Goal: Task Accomplishment & Management: Complete application form

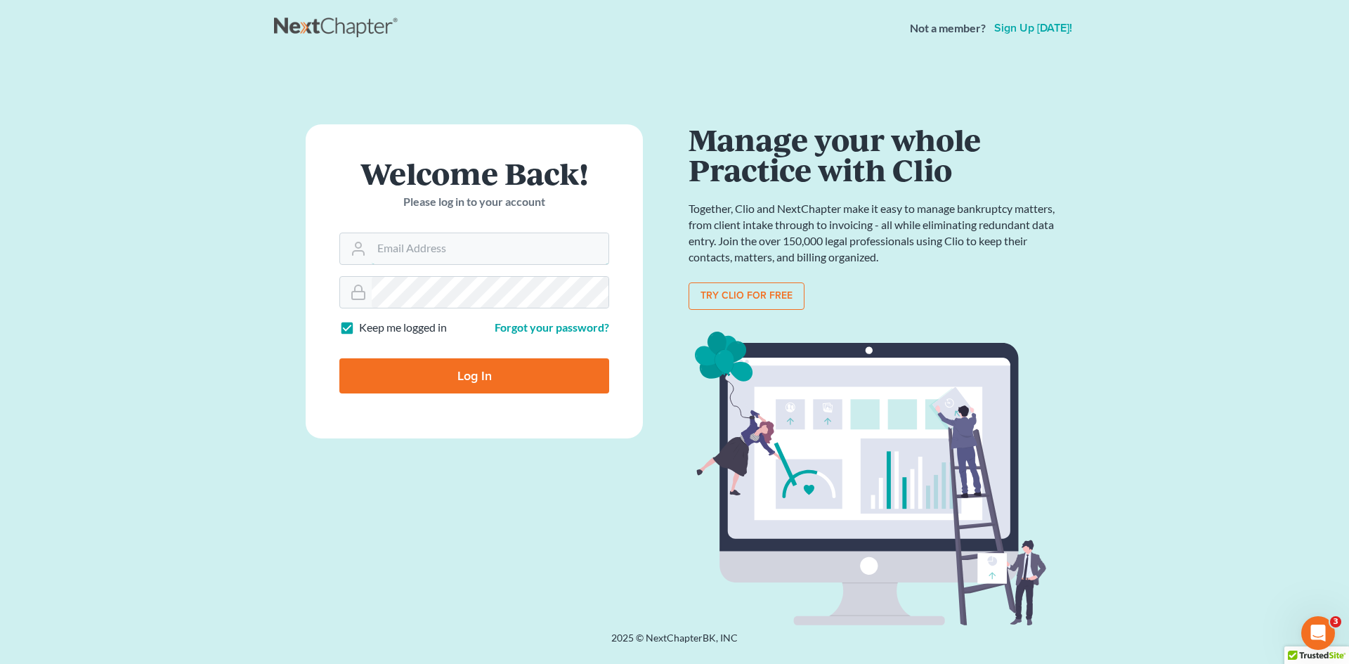
type input "[PERSON_NAME][EMAIL_ADDRESS][DOMAIN_NAME]"
click at [388, 368] on input "Log In" at bounding box center [474, 375] width 270 height 35
type input "Thinking..."
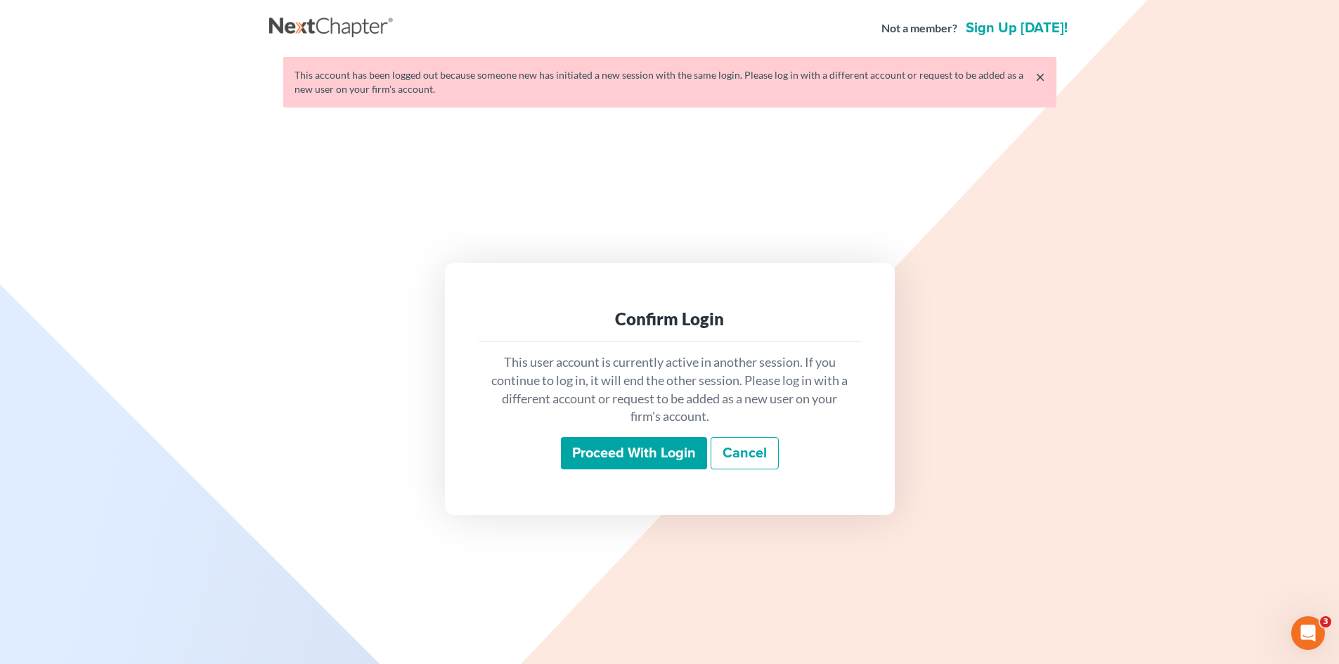
click at [618, 454] on input "Proceed with login" at bounding box center [634, 453] width 146 height 32
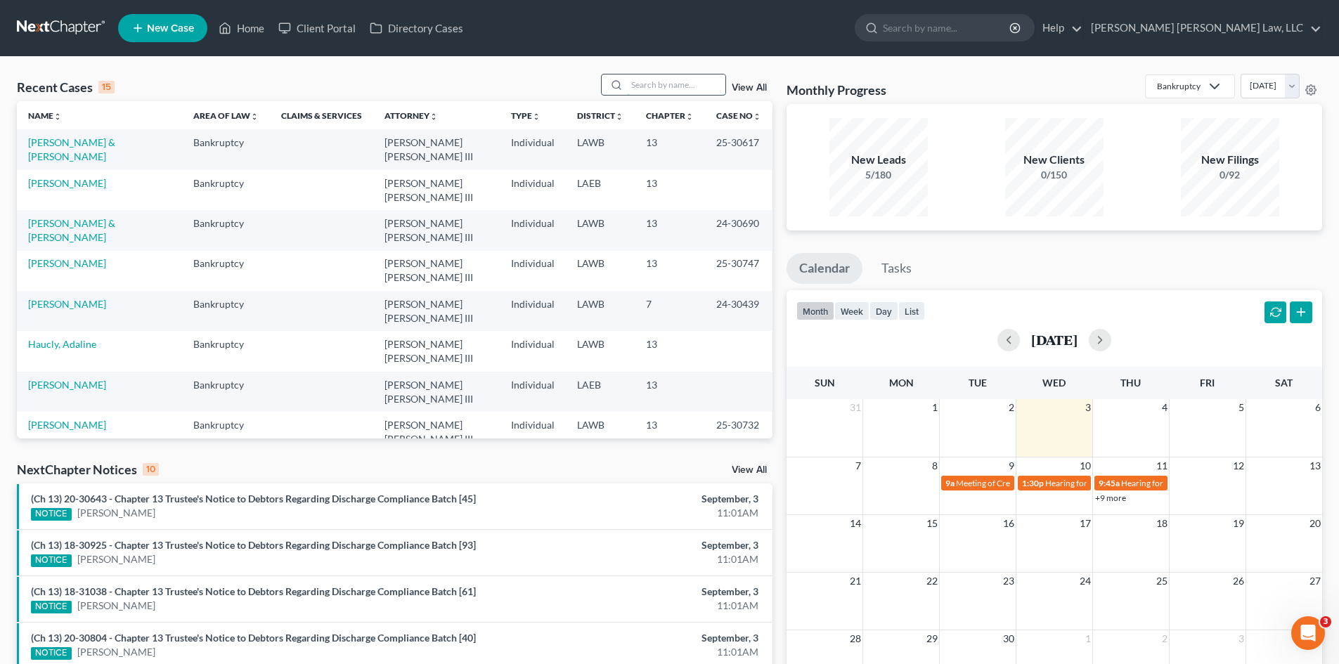
click at [640, 83] on input "search" at bounding box center [676, 84] width 98 height 20
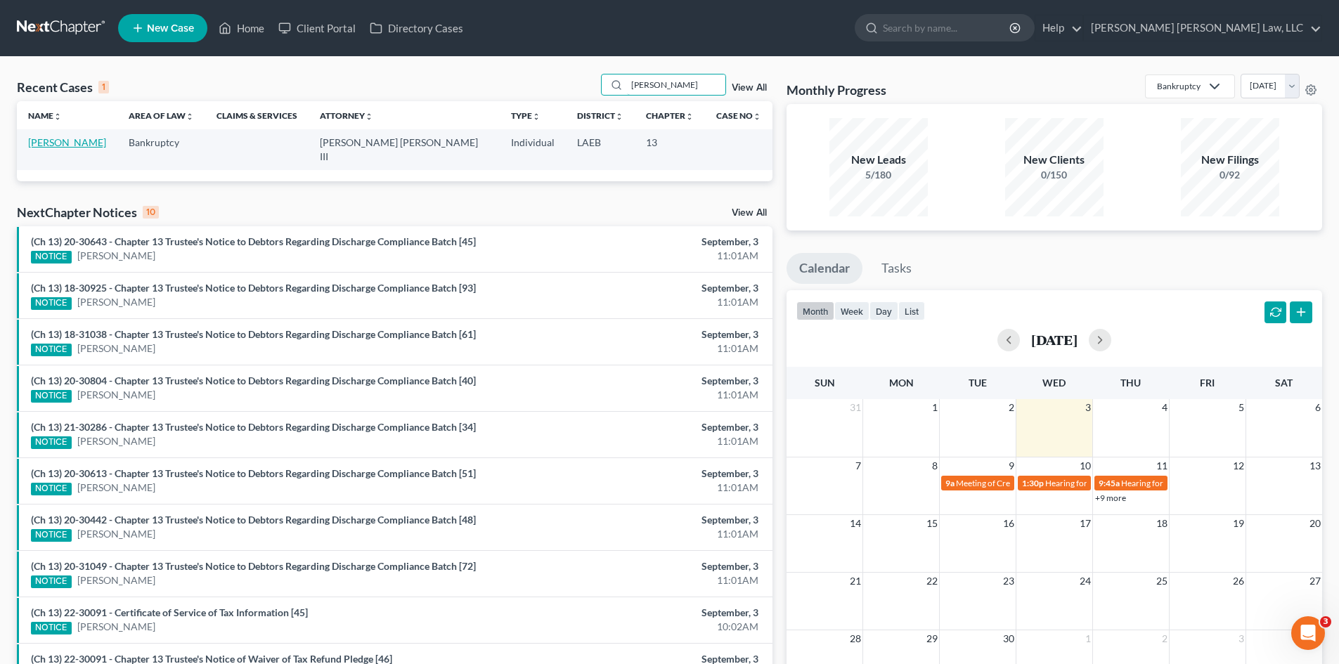
type input "blackard"
click at [46, 141] on link "[PERSON_NAME]" at bounding box center [67, 142] width 78 height 12
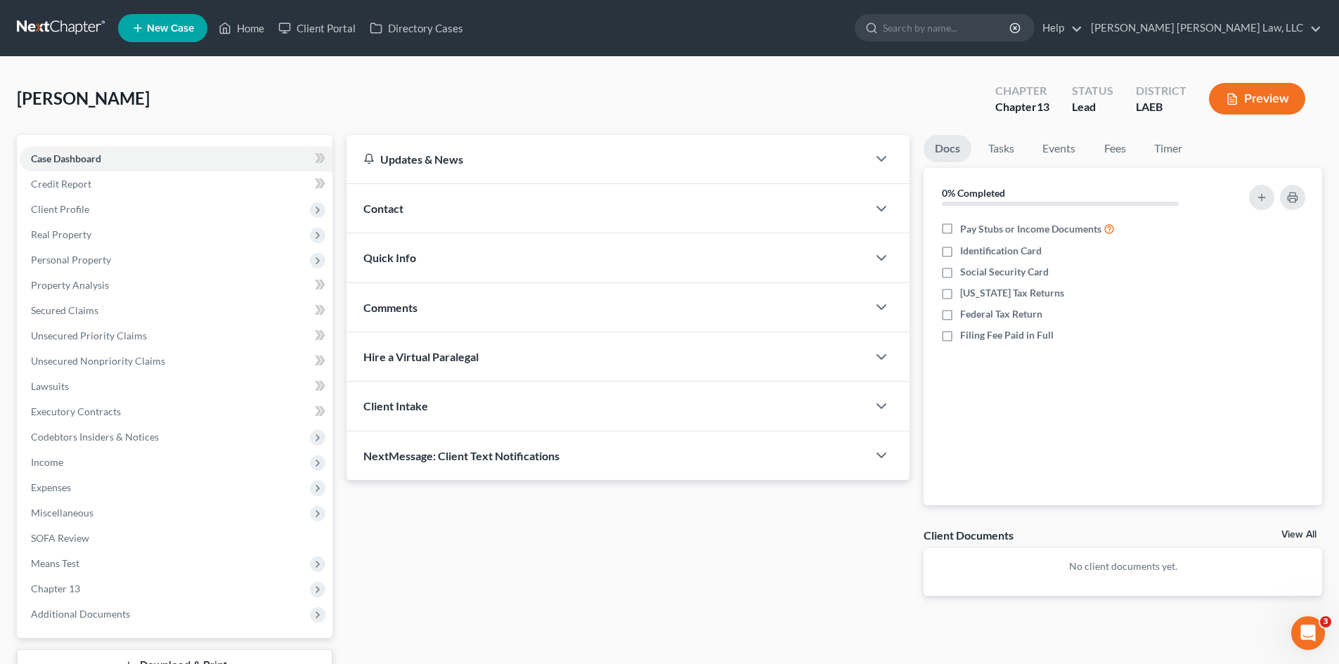
click at [45, 27] on link at bounding box center [62, 27] width 90 height 25
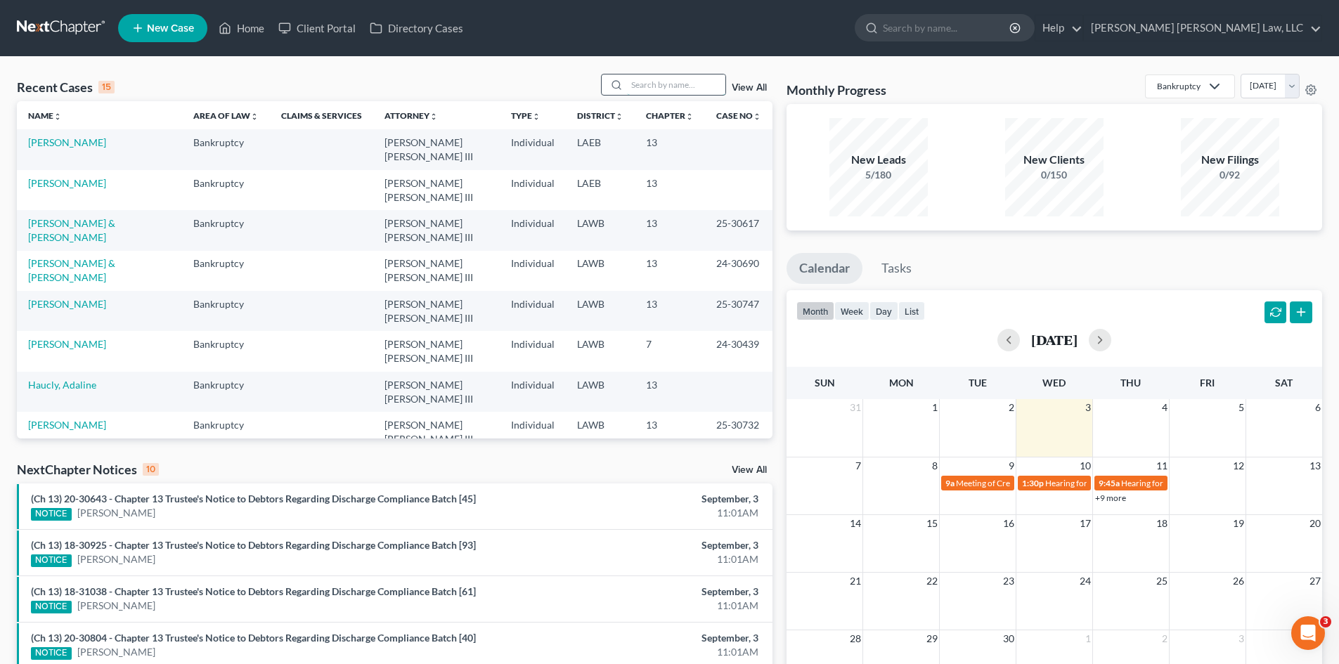
drag, startPoint x: 698, startPoint y: 82, endPoint x: 688, endPoint y: 85, distance: 10.4
click at [696, 82] on input "search" at bounding box center [676, 84] width 98 height 20
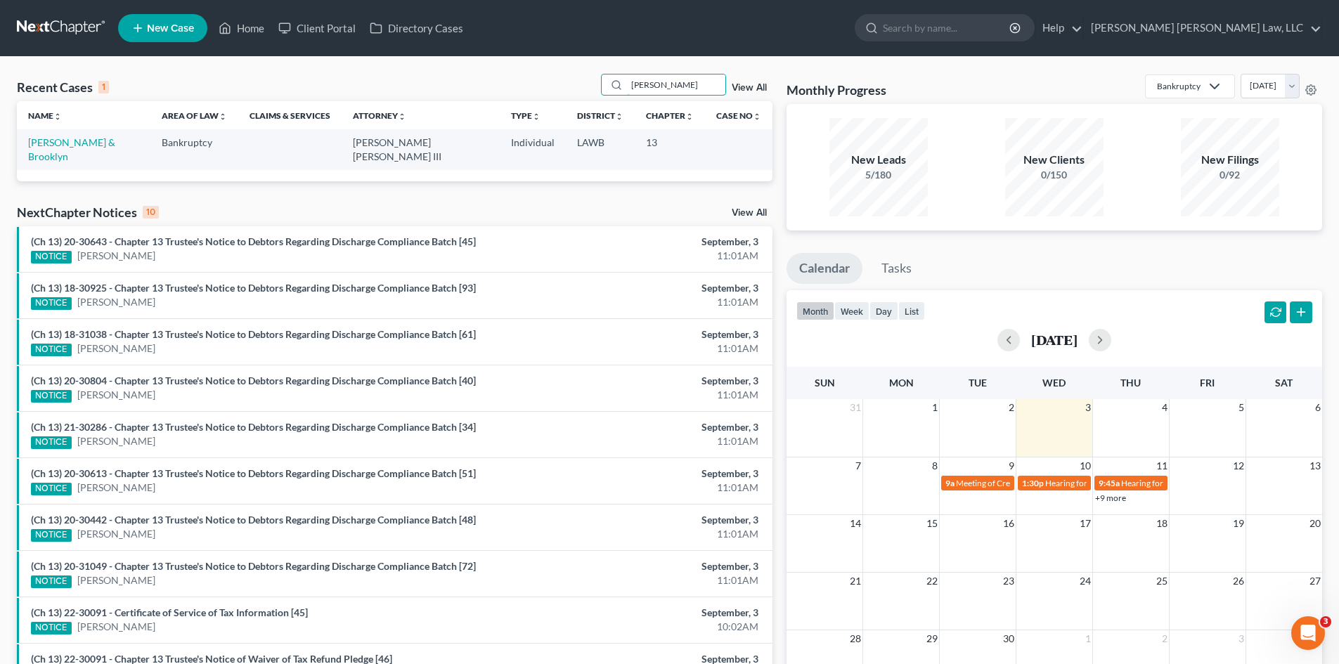
type input "[PERSON_NAME]"
click at [65, 141] on link "[PERSON_NAME] & Brooklyn" at bounding box center [71, 149] width 87 height 26
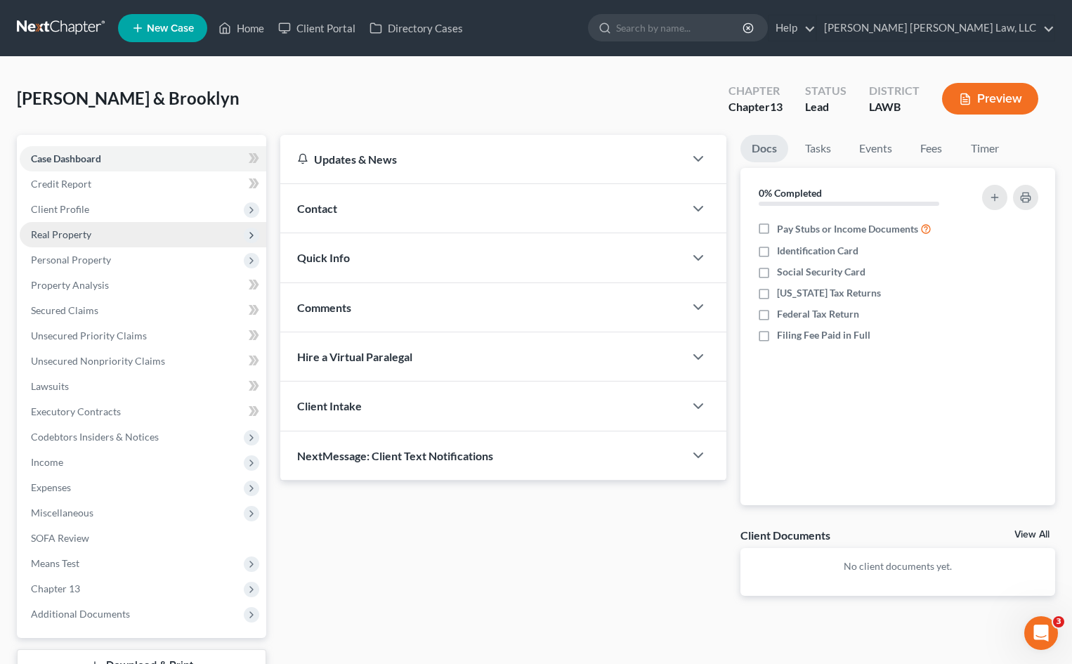
click at [65, 235] on span "Real Property" at bounding box center [61, 234] width 60 height 12
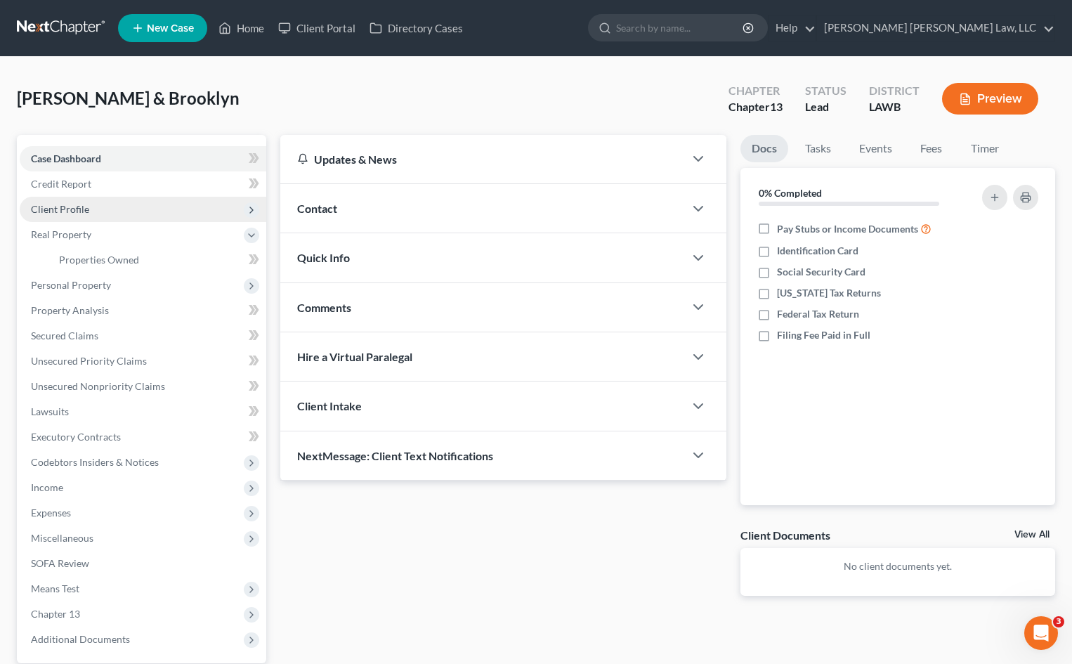
click at [63, 212] on span "Client Profile" at bounding box center [60, 209] width 58 height 12
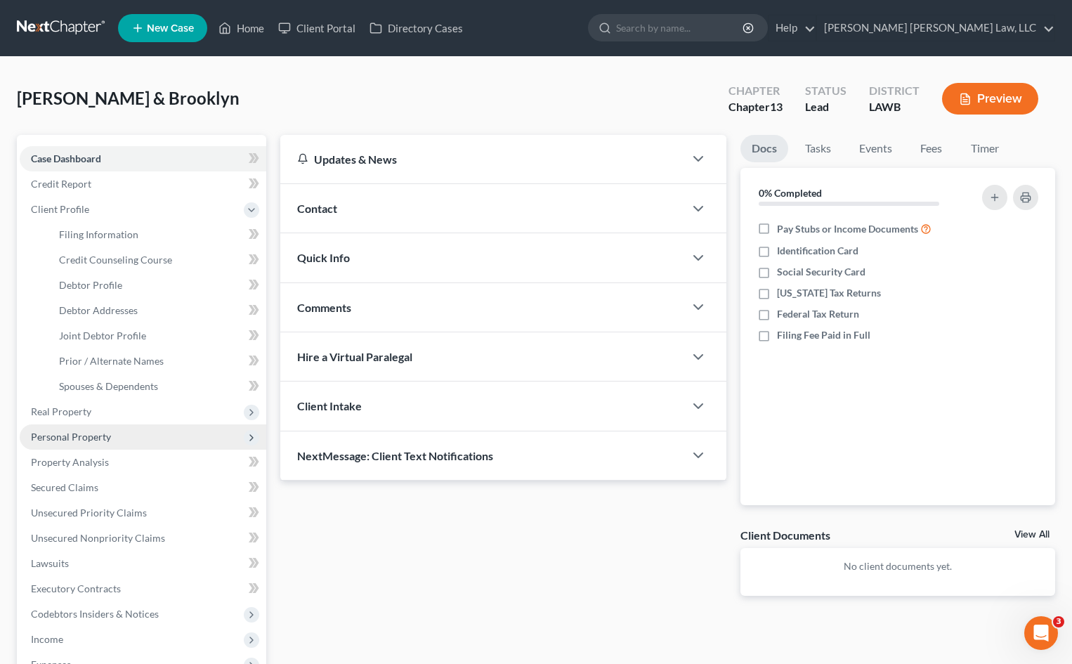
click at [65, 432] on span "Personal Property" at bounding box center [71, 437] width 80 height 12
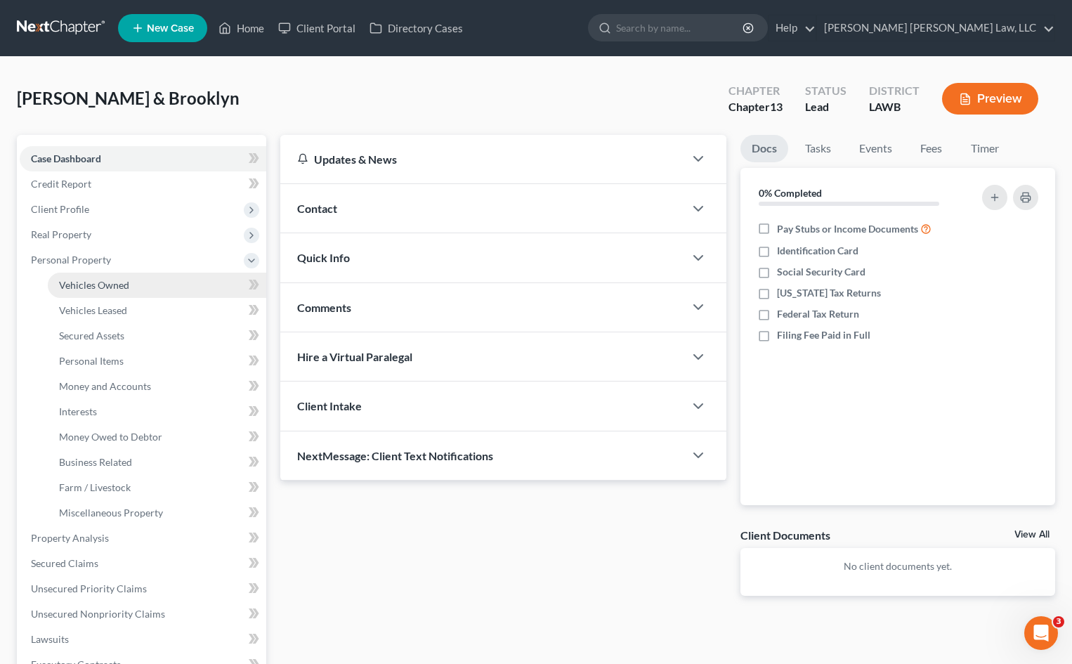
click at [98, 289] on span "Vehicles Owned" at bounding box center [94, 285] width 70 height 12
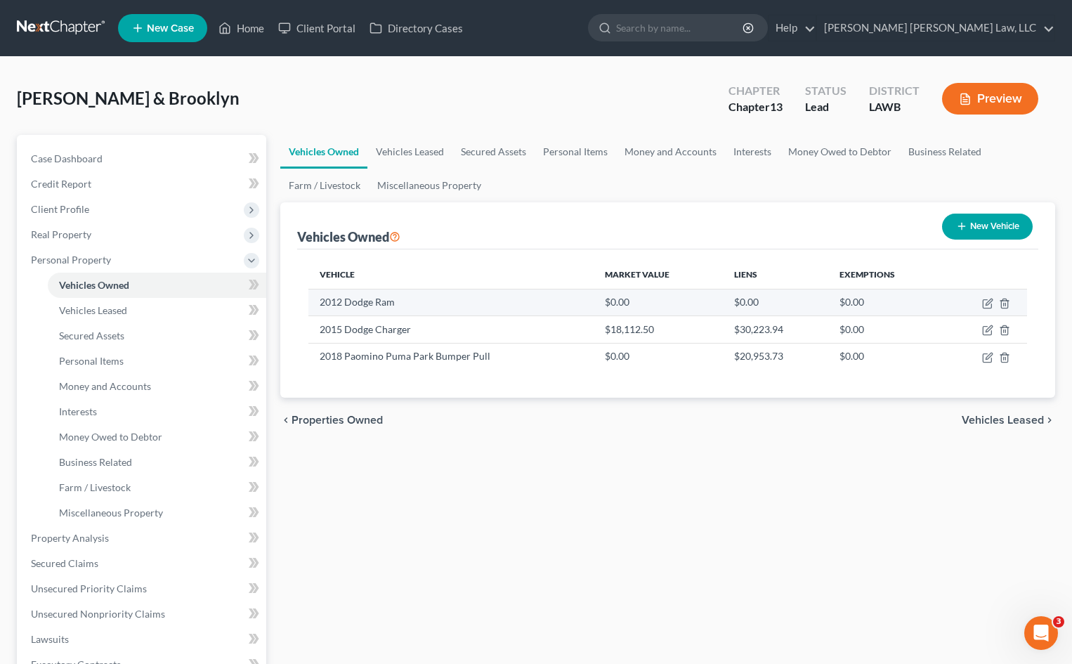
click at [630, 306] on td "$0.00" at bounding box center [658, 302] width 129 height 27
click at [987, 304] on icon "button" at bounding box center [987, 303] width 11 height 11
select select "0"
select select "14"
select select "2"
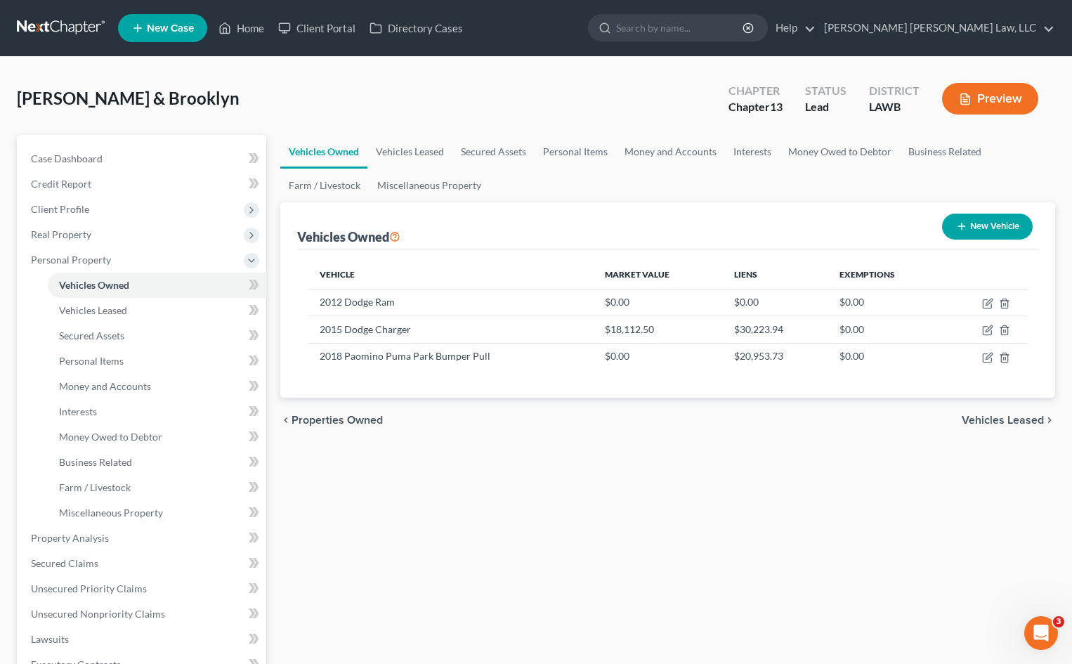
select select "2"
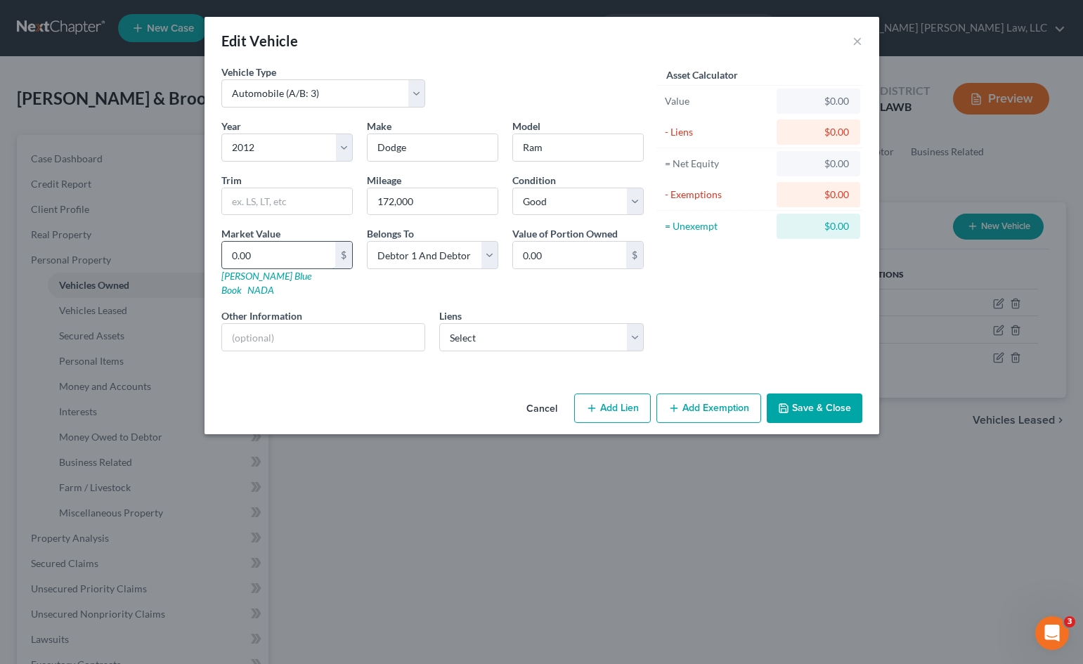
click at [259, 256] on input "0.00" at bounding box center [278, 255] width 113 height 27
type input "1"
type input "1.00"
type input "11"
type input "11.00"
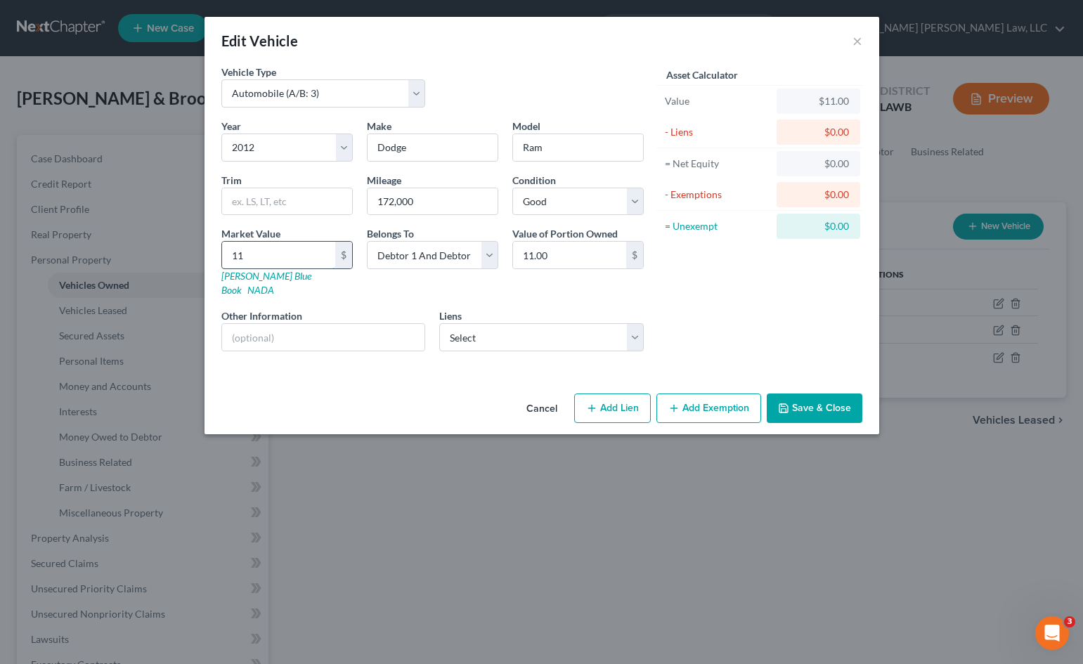
type input "114"
type input "114.00"
type input "1147"
type input "1,147.00"
type input "1,1475"
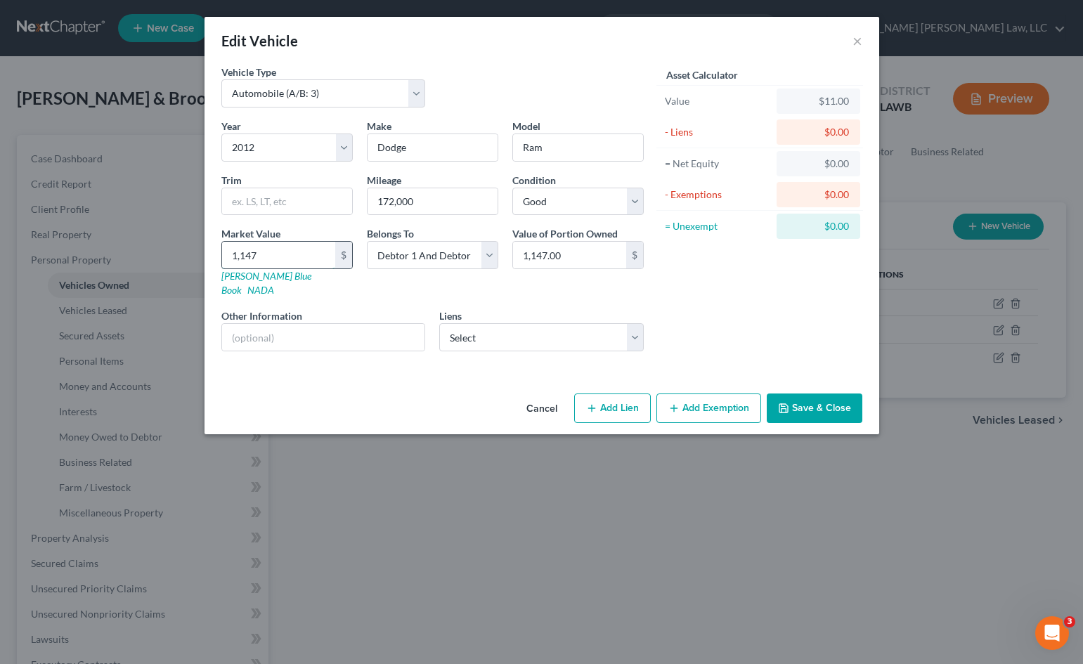
type input "11,475.00"
type input "1,14754"
type input "114,754.00"
type input "114,75"
type input "11,475.00"
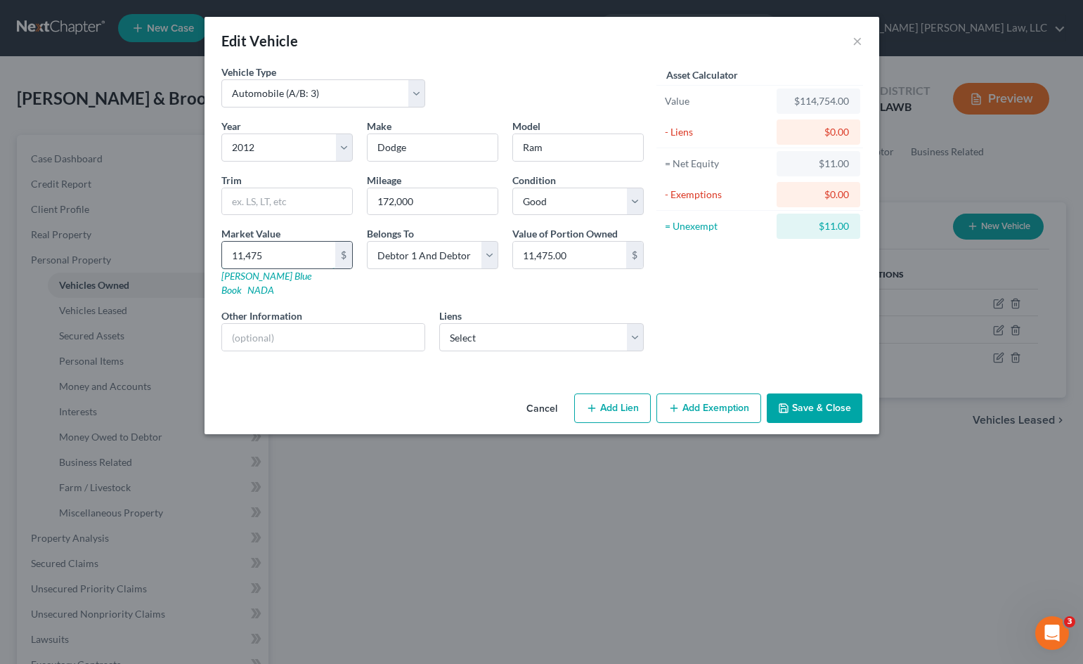
type input "11,47"
type input "1,147.00"
type input "1,14"
type input "114.00"
type input "11"
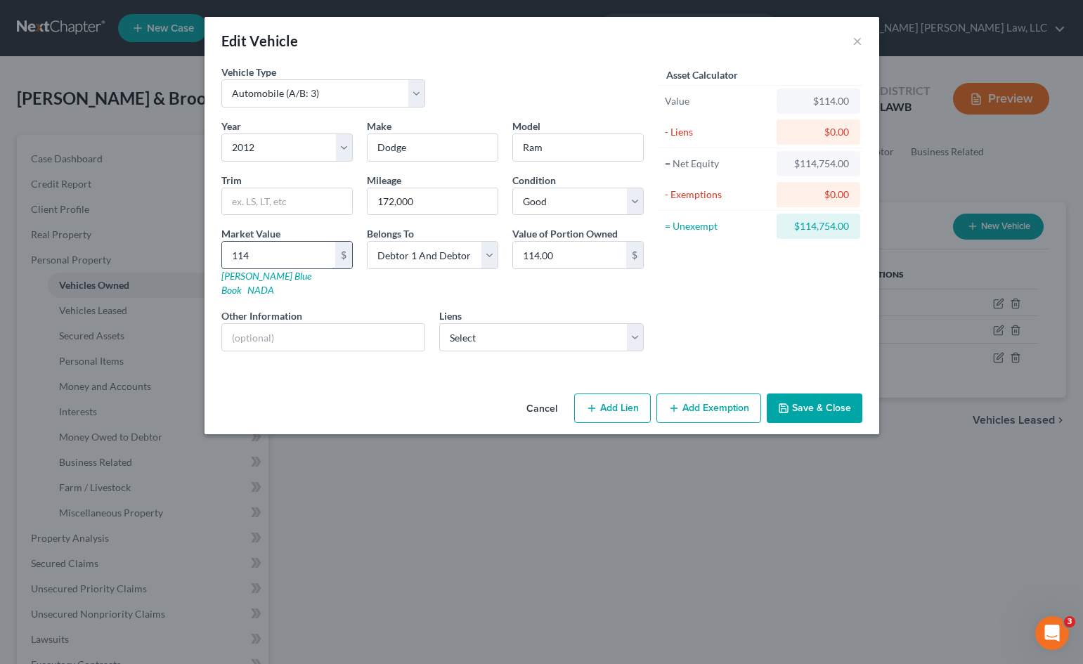
type input "11.00"
type input "114"
type input "114.00"
type input "1147"
type input "1,147.00"
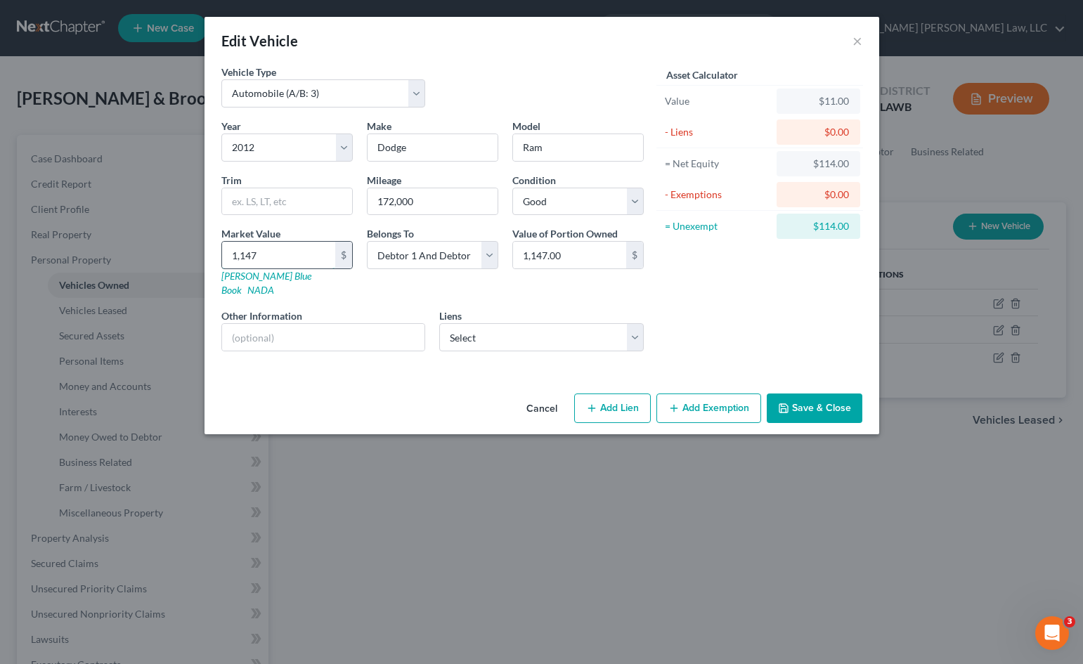
type input "1,1475"
type input "11,475.00"
click at [519, 323] on select "Select Southwest Federal Credit Union - $3,486.73 Southwest Federal Credit Unio…" at bounding box center [541, 337] width 204 height 28
click at [795, 394] on button "Save & Close" at bounding box center [815, 409] width 96 height 30
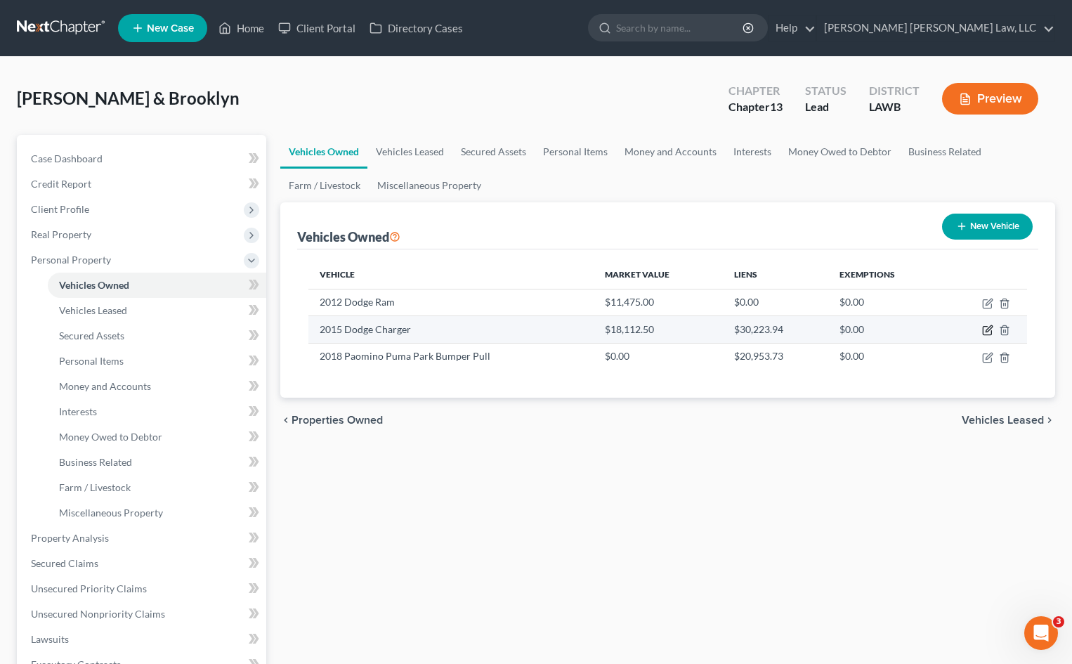
click at [982, 328] on icon "button" at bounding box center [987, 330] width 11 height 11
select select "0"
select select "11"
select select "2"
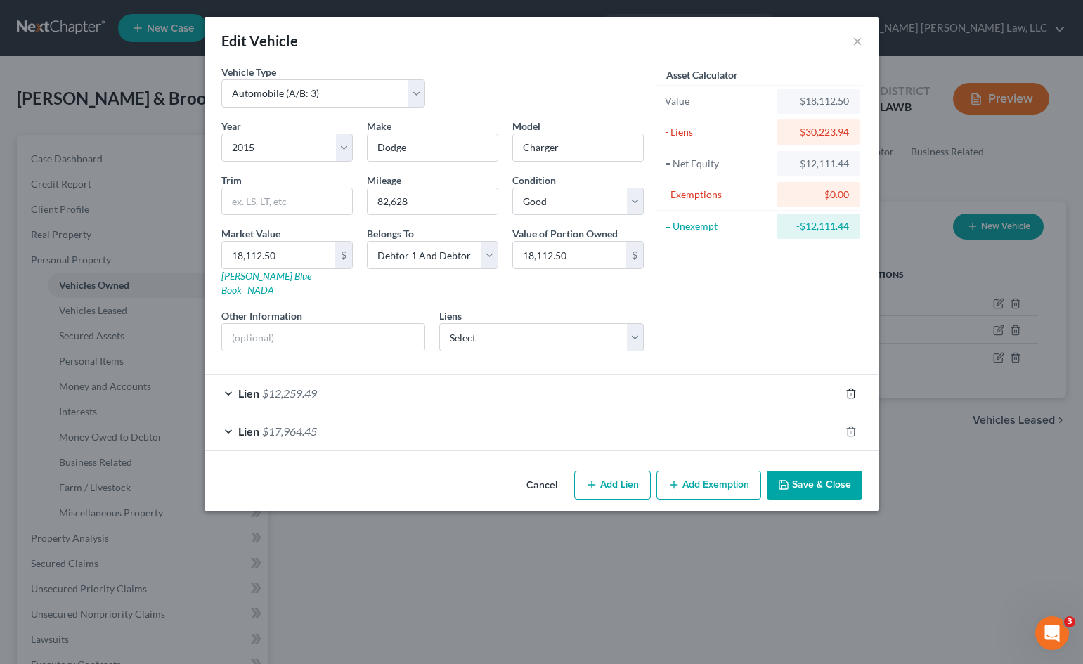
click at [848, 388] on icon "button" at bounding box center [850, 393] width 11 height 11
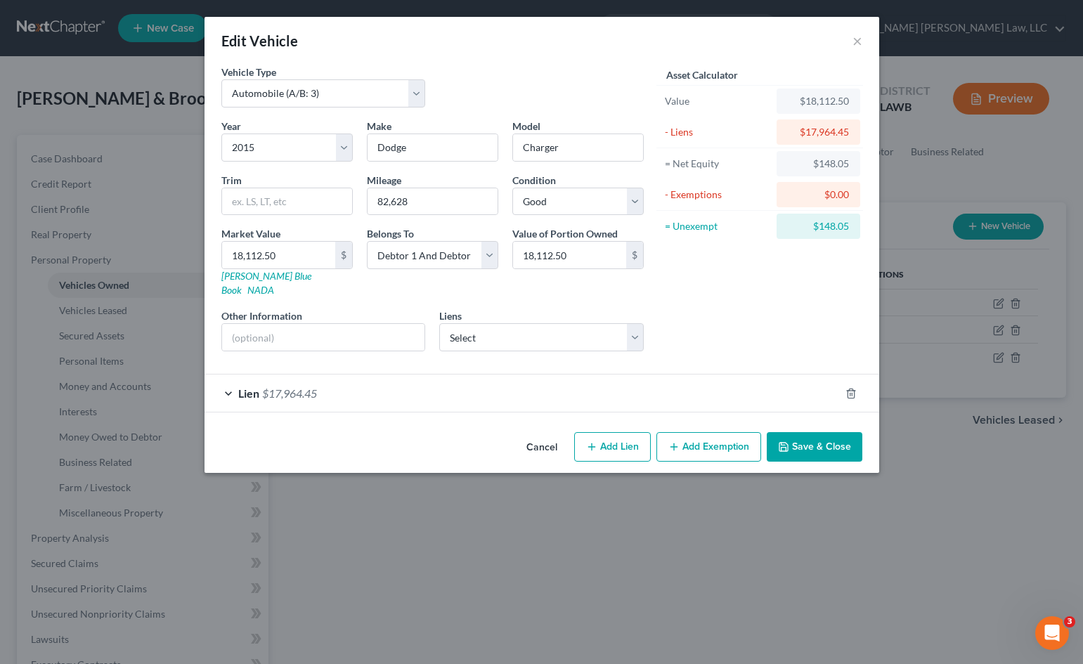
click at [831, 432] on button "Save & Close" at bounding box center [815, 447] width 96 height 30
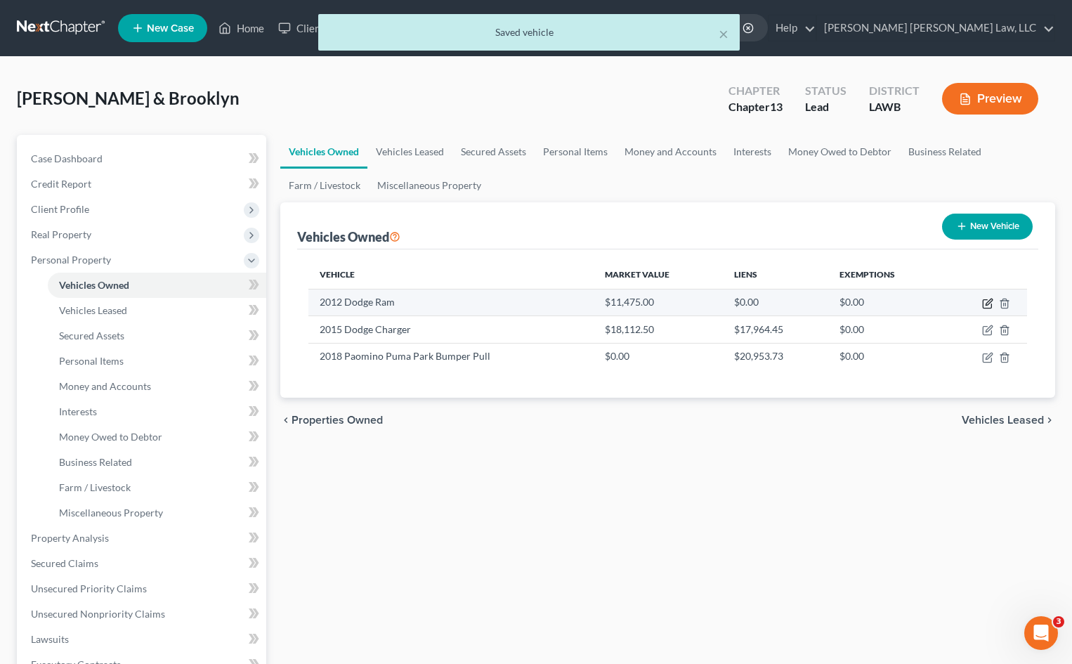
click at [985, 306] on icon "button" at bounding box center [987, 303] width 11 height 11
select select "0"
select select "14"
select select "2"
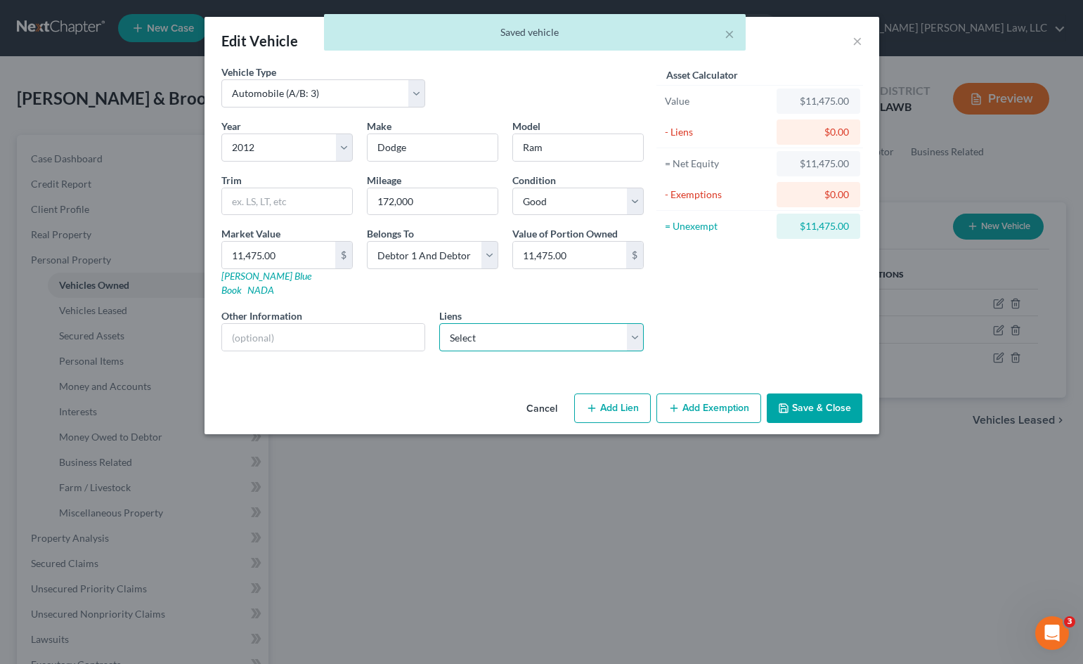
click at [514, 323] on select "Select Southwest Federal Credit Union - $12,259.49 Southwest Federal Credit Uni…" at bounding box center [541, 337] width 204 height 28
select select "0"
click at [439, 323] on select "Select Southwest Federal Credit Union - $12,259.49 Southwest Federal Credit Uni…" at bounding box center [541, 337] width 204 height 28
select select
select select "19"
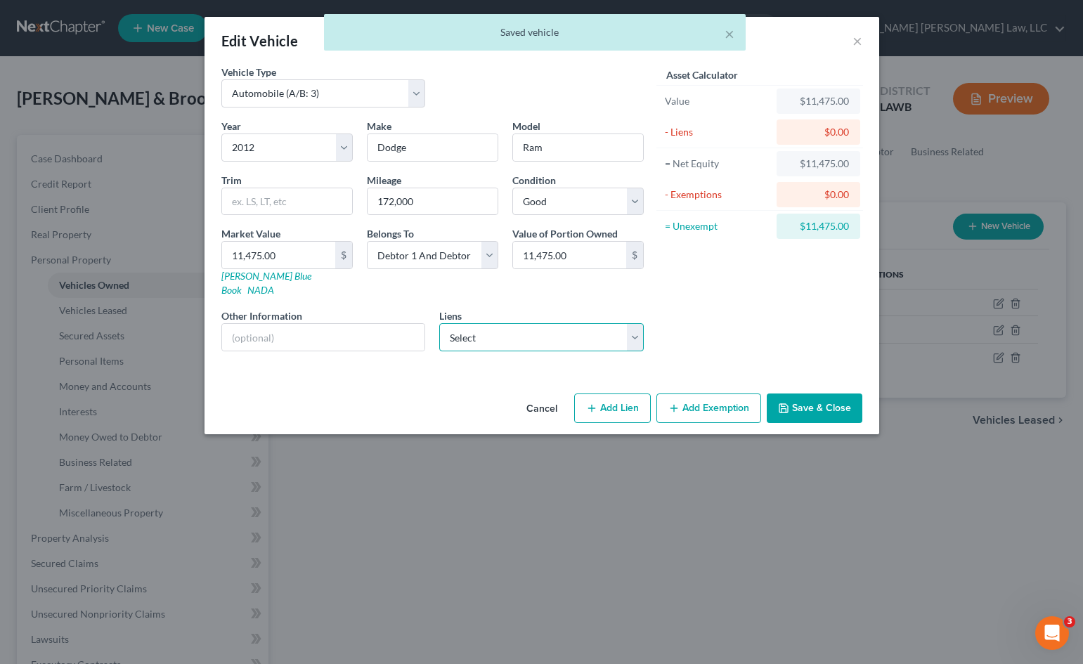
select select "4"
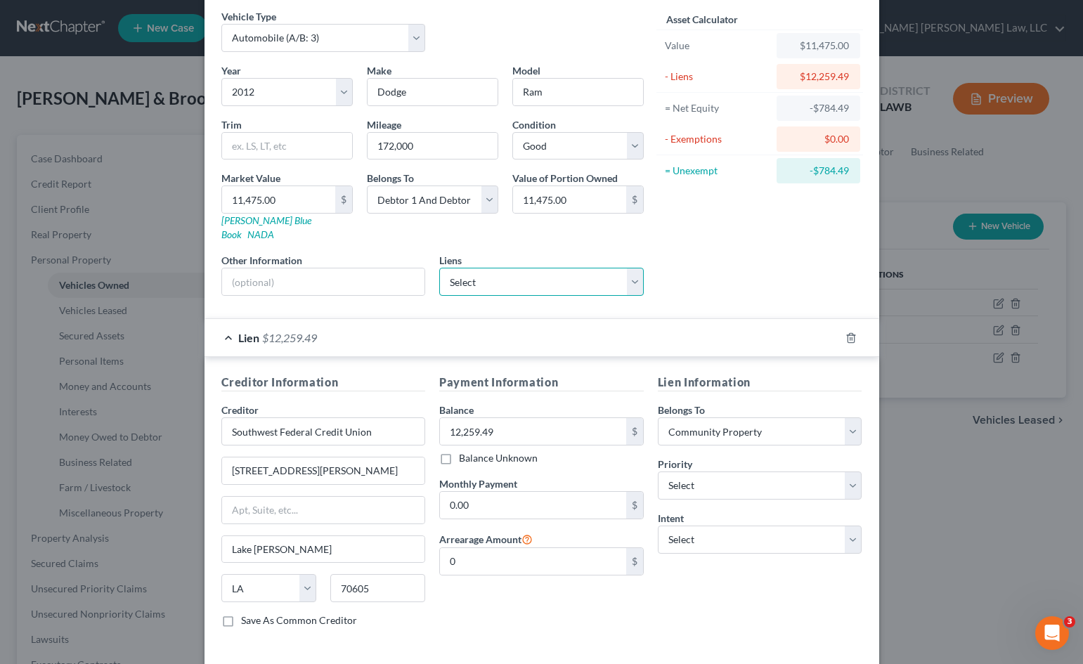
scroll to position [105, 0]
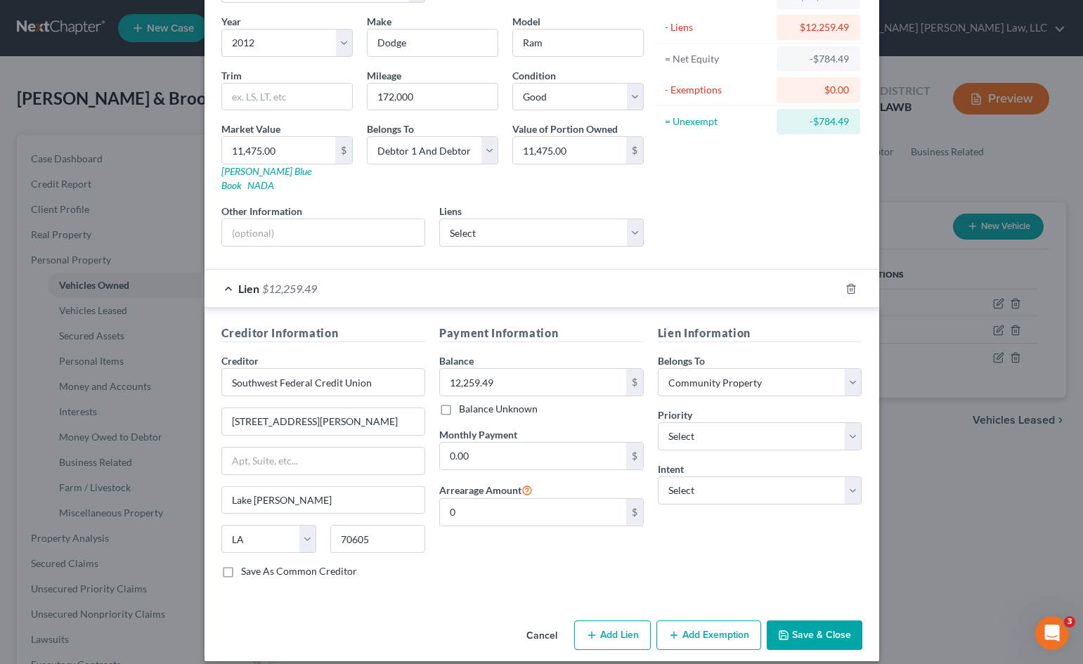
click at [791, 621] on button "Save & Close" at bounding box center [815, 636] width 96 height 30
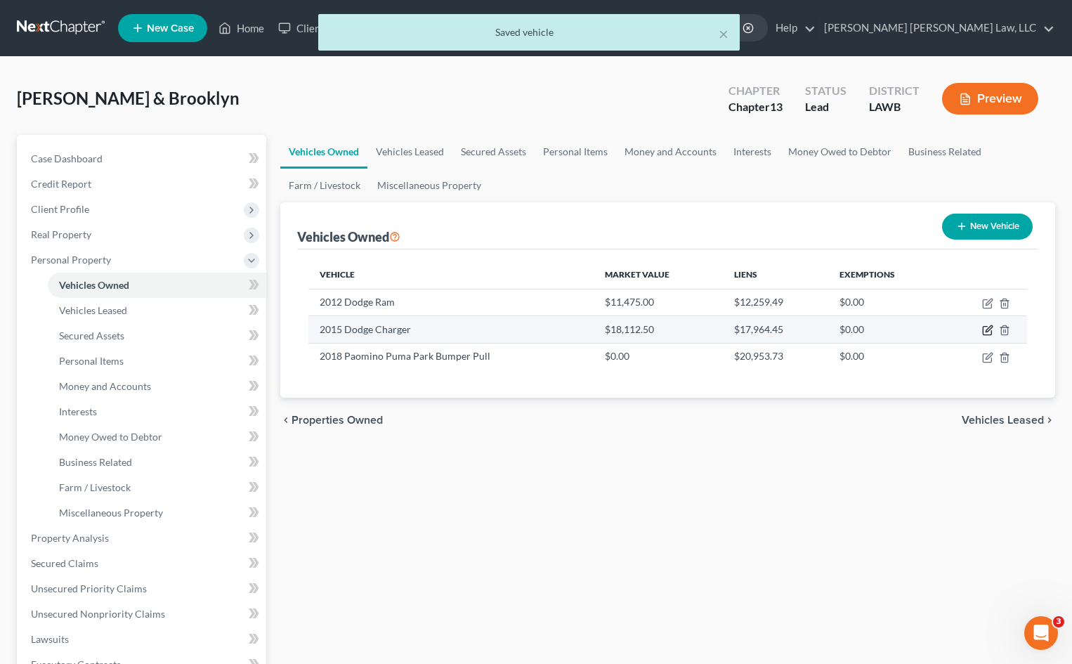
click at [992, 328] on icon "button" at bounding box center [989, 329] width 6 height 6
select select "0"
select select "11"
select select "2"
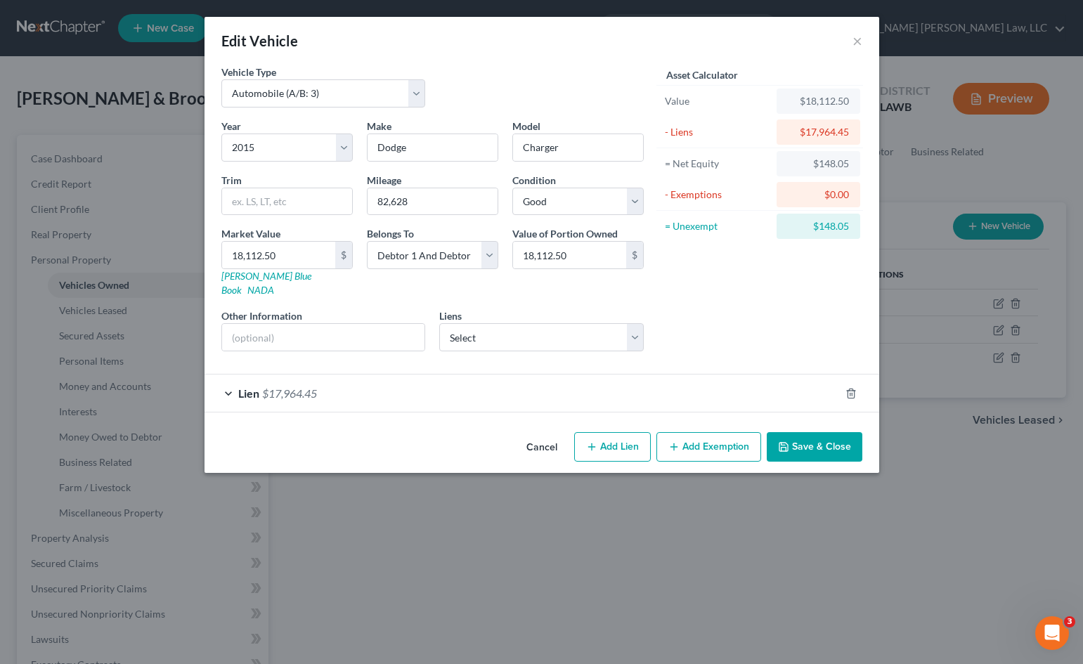
click at [683, 441] on button "Add Exemption" at bounding box center [708, 447] width 105 height 30
select select "2"
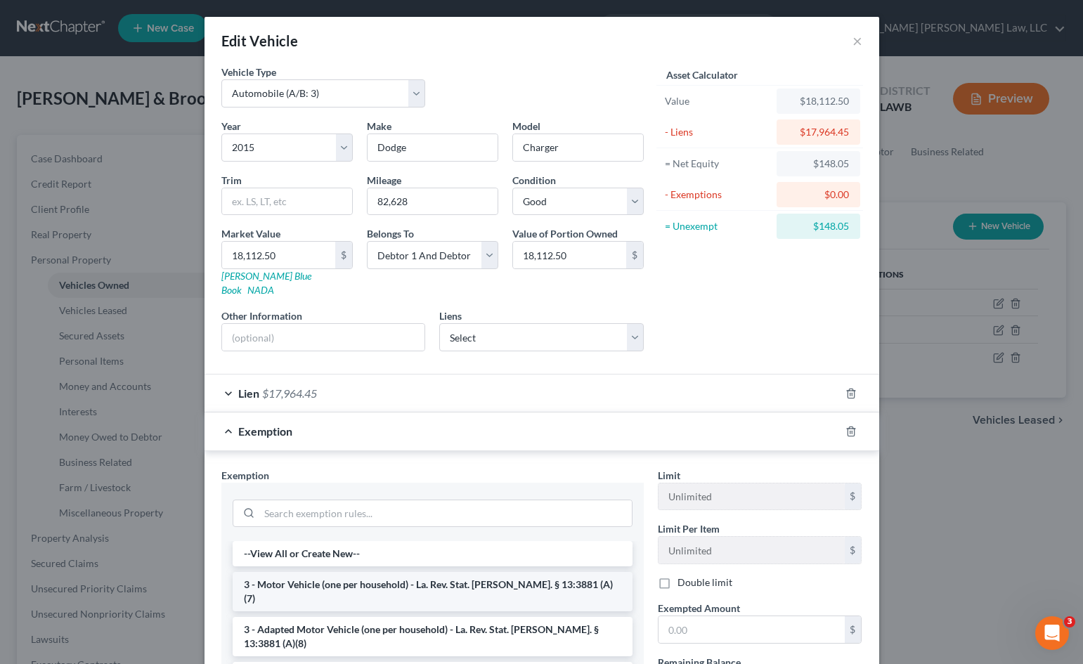
click at [301, 572] on li "3 - Motor Vehicle (one per household) - La. Rev. Stat. [PERSON_NAME]. § 13:3881…" at bounding box center [433, 591] width 400 height 39
click at [301, 569] on div "Exemption Set must be selected for CA. Exemption * --View All or Create New-- 3…" at bounding box center [432, 623] width 436 height 310
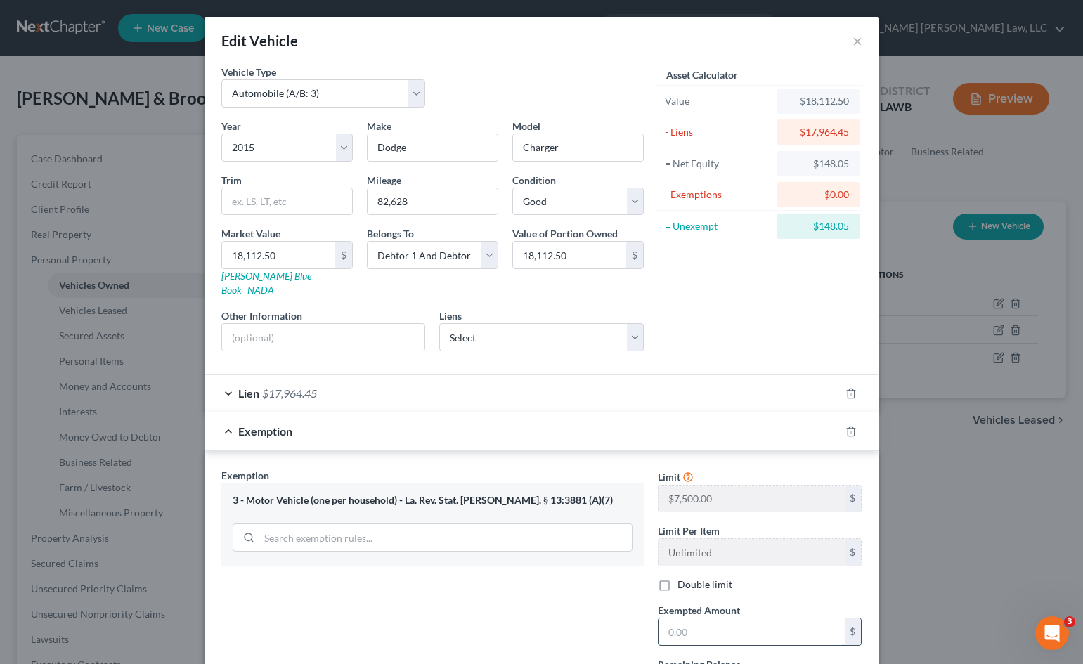
click at [679, 623] on input "text" at bounding box center [751, 631] width 186 height 27
type input "7,500.00"
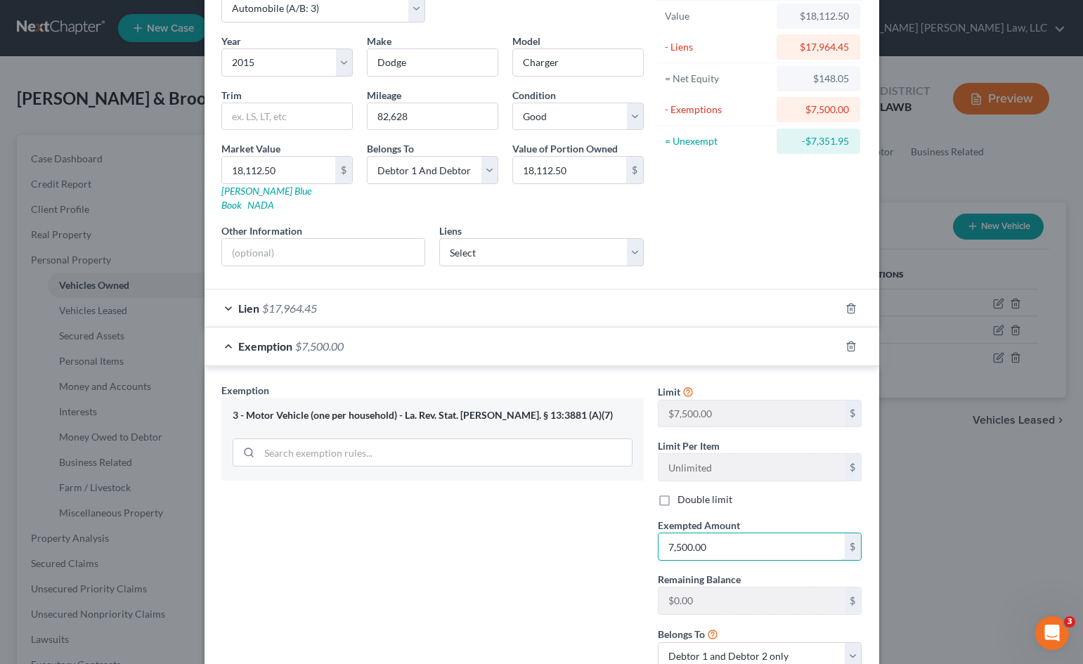
scroll to position [177, 0]
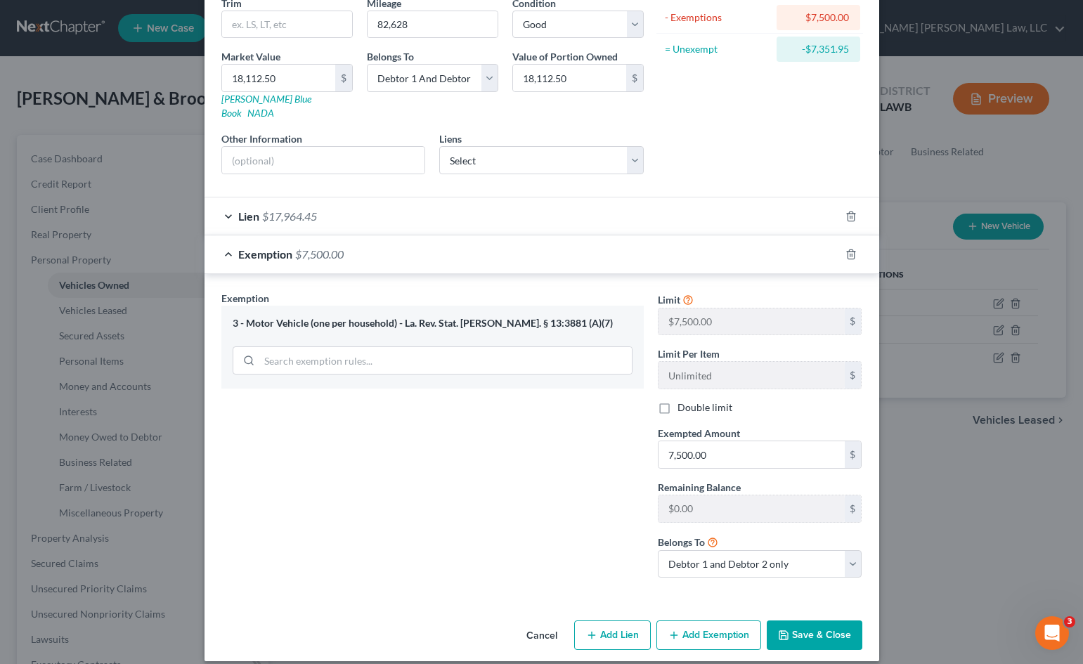
click at [811, 621] on button "Save & Close" at bounding box center [815, 636] width 96 height 30
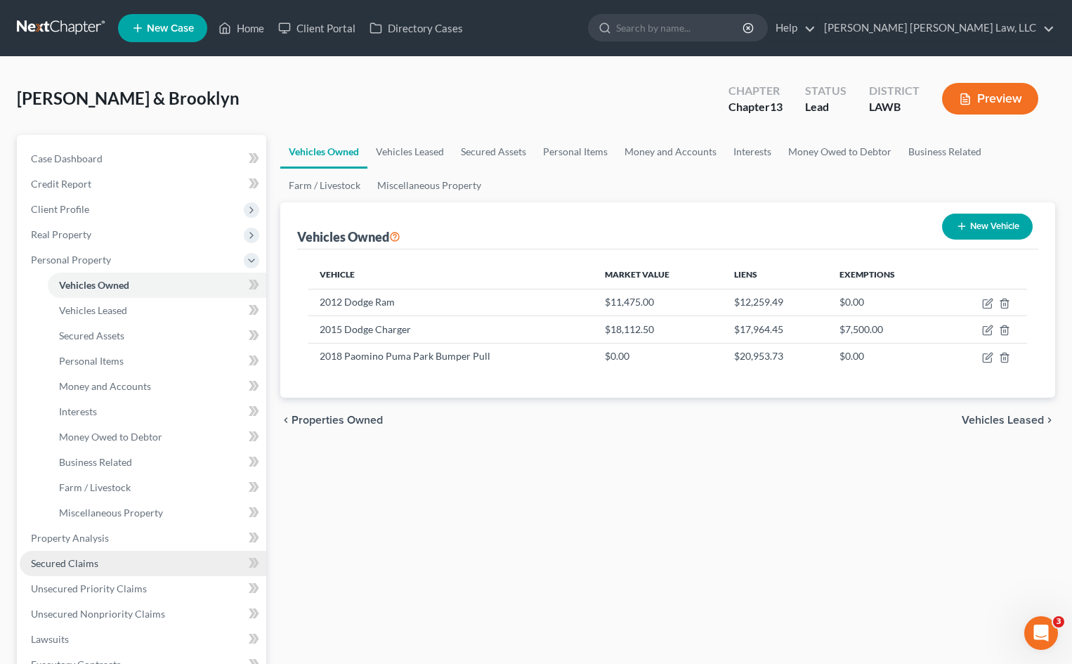
click at [76, 559] on span "Secured Claims" at bounding box center [64, 563] width 67 height 12
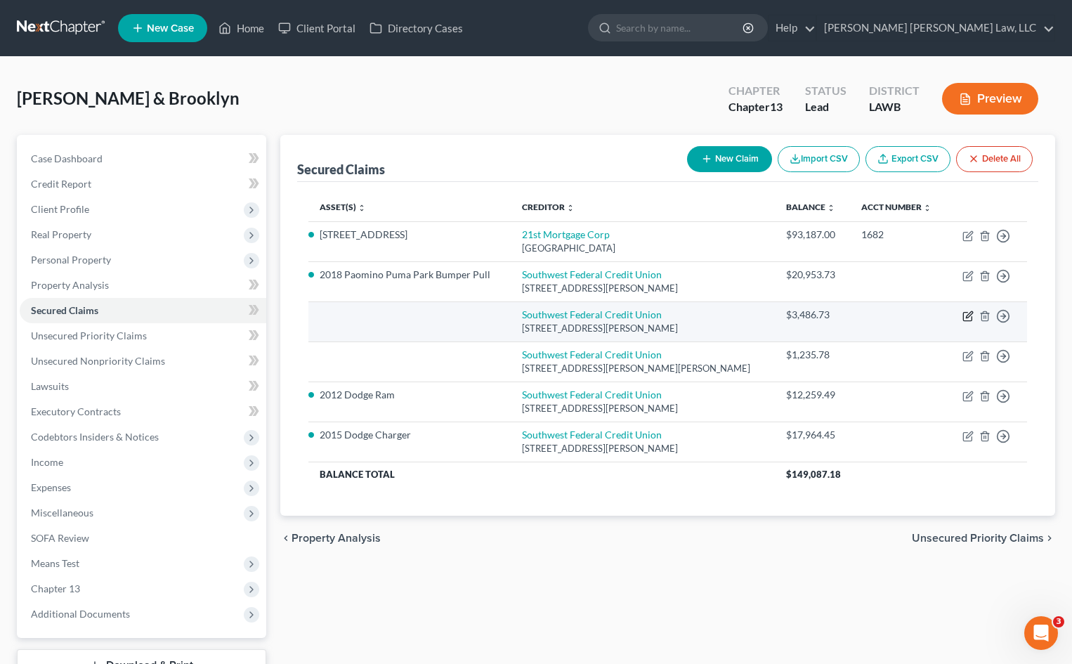
click at [967, 316] on icon "button" at bounding box center [969, 314] width 6 height 6
select select "19"
select select "4"
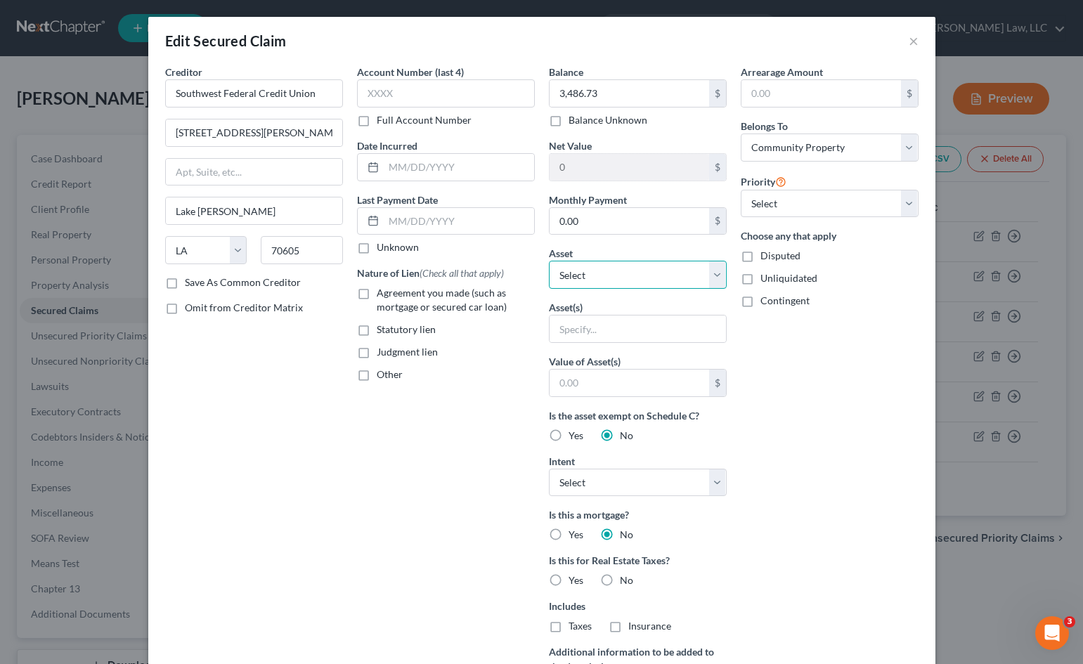
click at [573, 273] on select "Select Other Multiple Assets 2012 Dodge Ram - $11475.0 1096 Pioneer Lane - $186…" at bounding box center [638, 275] width 178 height 28
click at [573, 272] on select "Select Other Multiple Assets 2012 Dodge Ram - $11475.0 1096 Pioneer Lane - $186…" at bounding box center [638, 275] width 178 height 28
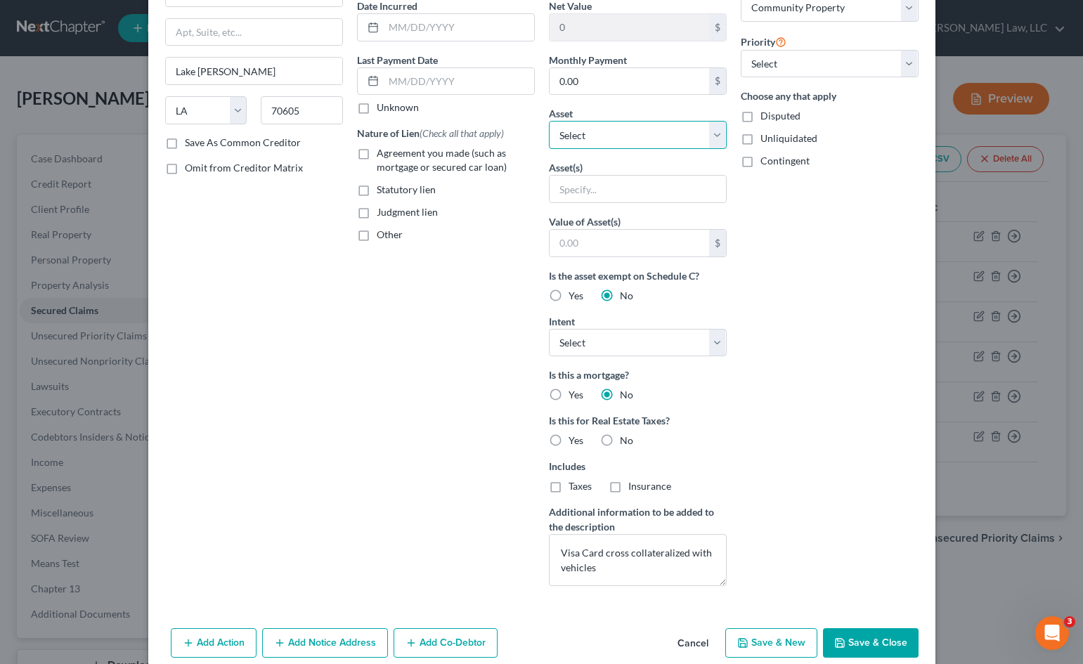
scroll to position [141, 0]
click at [867, 638] on button "Save & Close" at bounding box center [871, 643] width 96 height 30
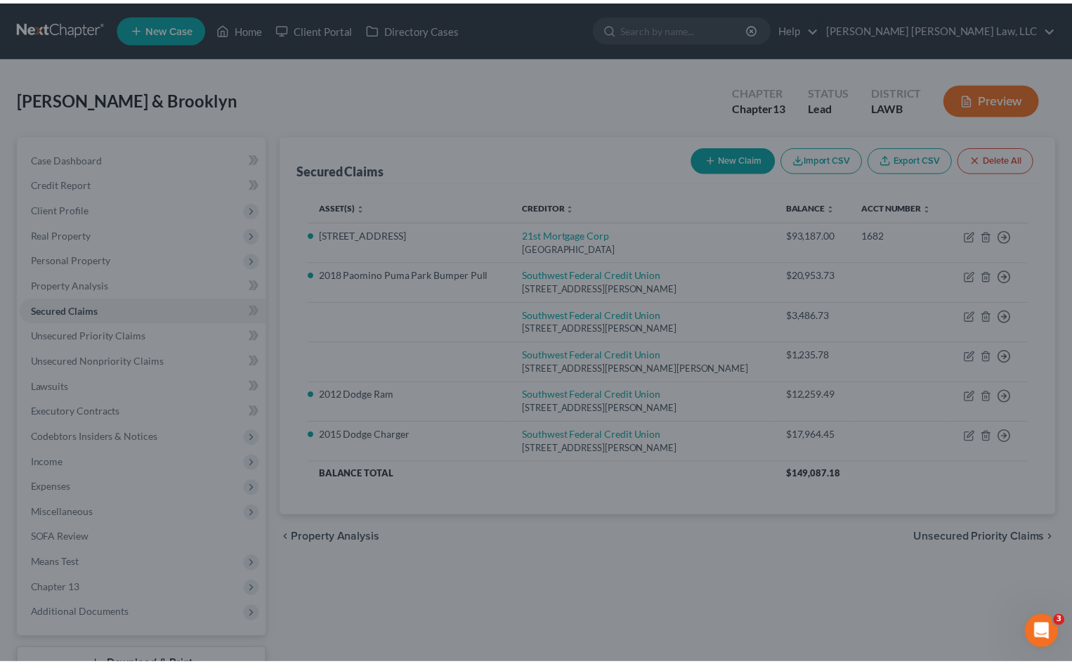
scroll to position [48, 0]
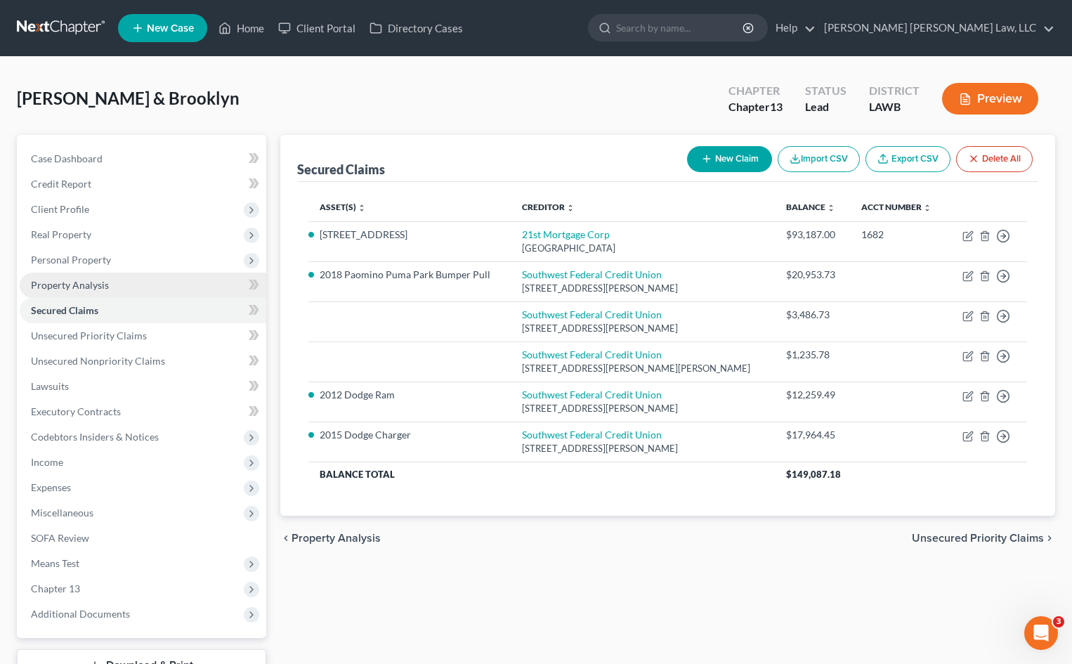
click at [75, 286] on span "Property Analysis" at bounding box center [70, 285] width 78 height 12
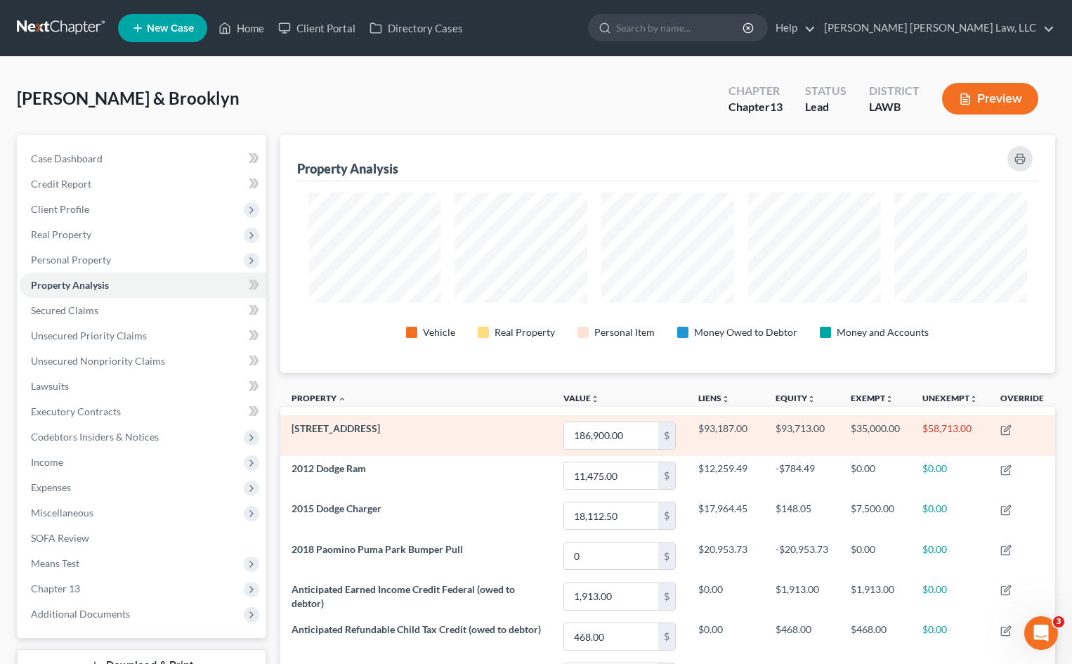
scroll to position [238, 775]
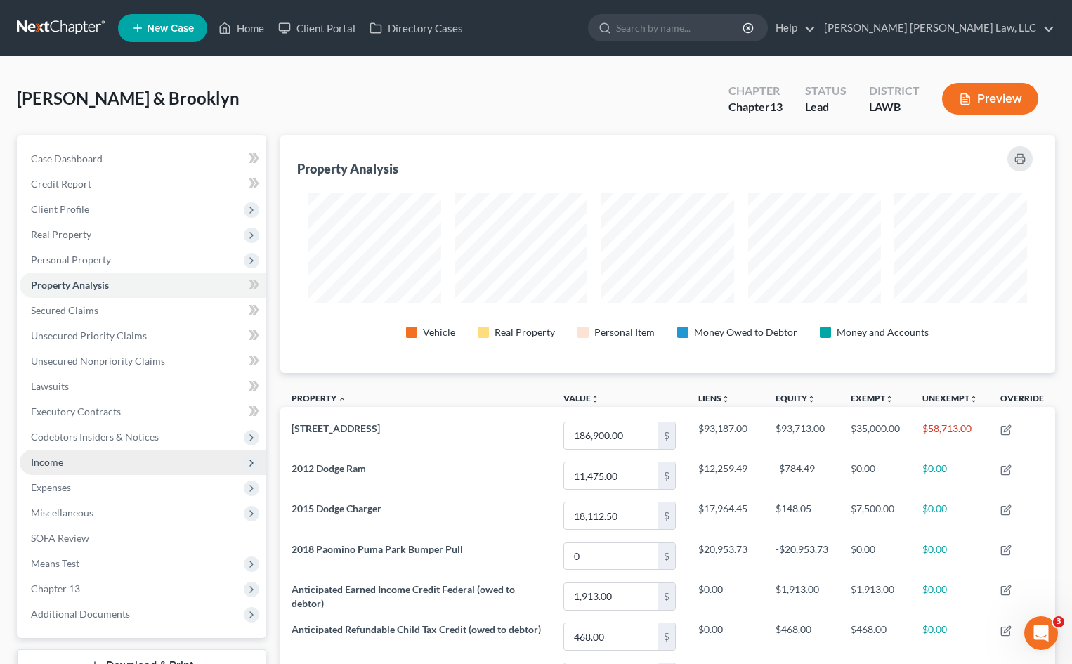
click at [40, 461] on span "Income" at bounding box center [47, 462] width 32 height 12
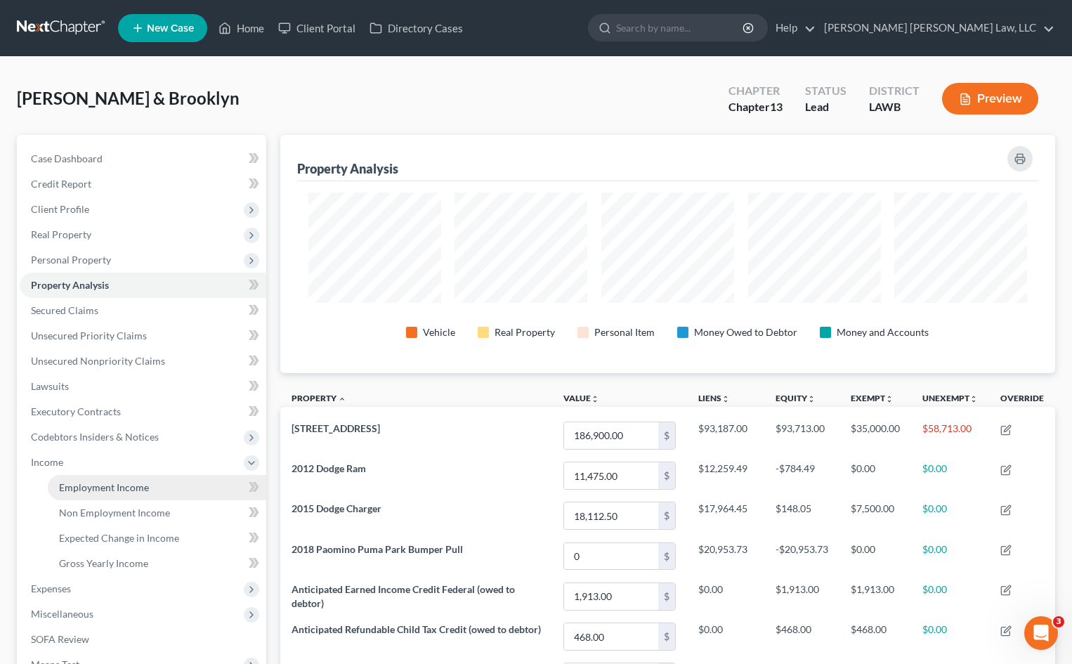
click at [82, 491] on span "Employment Income" at bounding box center [104, 487] width 90 height 12
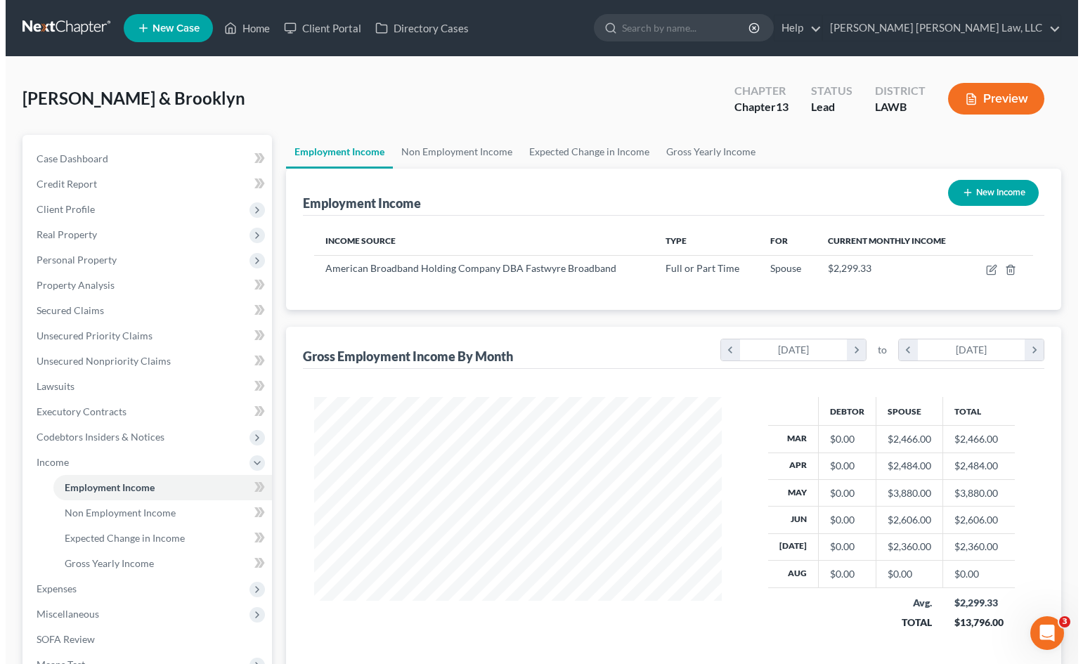
scroll to position [252, 436]
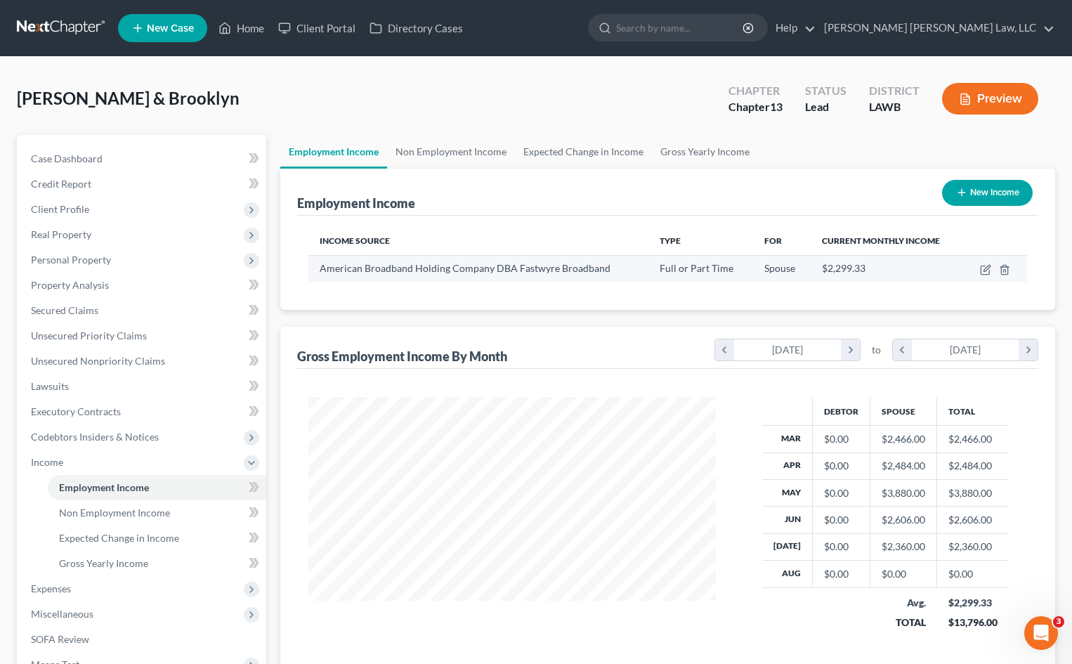
click at [879, 266] on div "$2,299.33" at bounding box center [887, 268] width 130 height 14
click at [983, 271] on icon "button" at bounding box center [985, 269] width 11 height 11
select select "0"
select select "10"
select select "2"
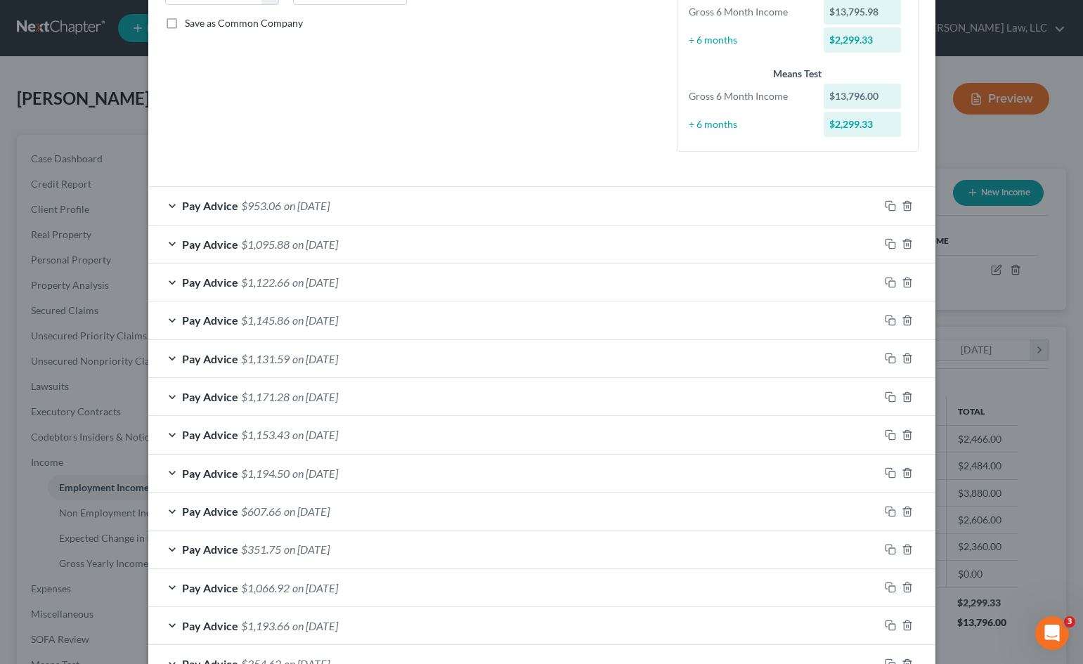
scroll to position [410, 0]
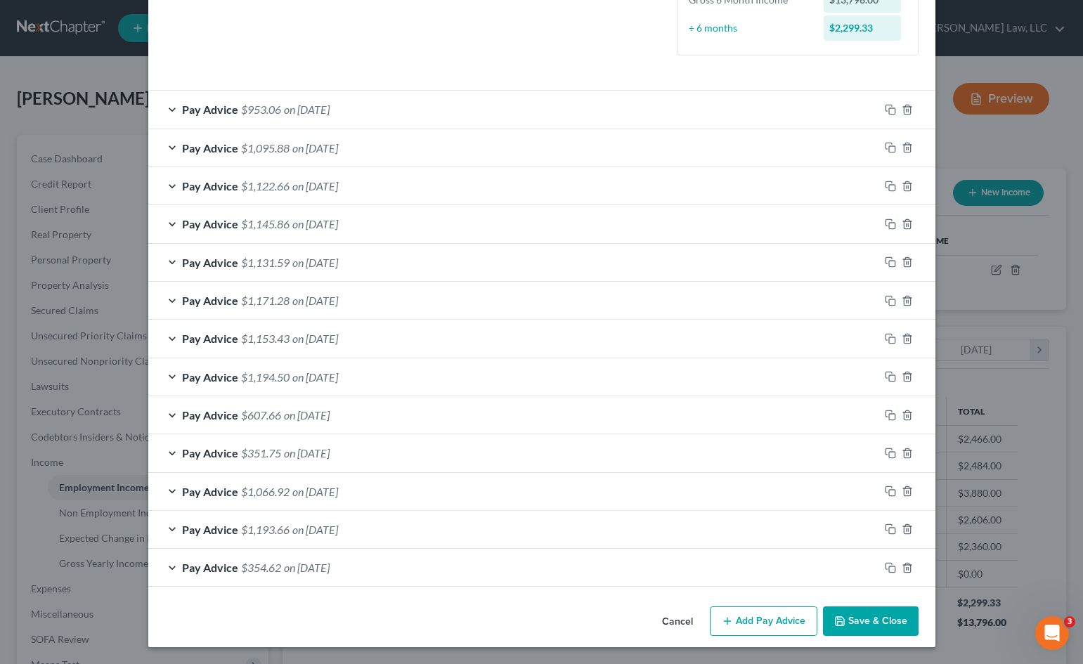
click at [756, 620] on button "Add Pay Advice" at bounding box center [764, 621] width 108 height 30
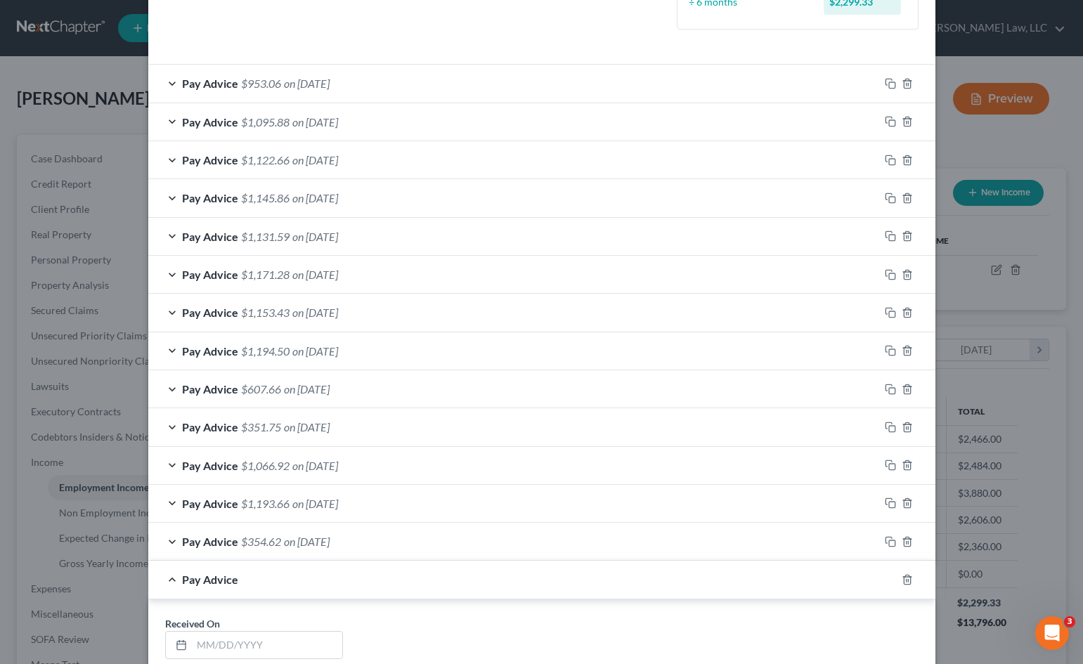
scroll to position [550, 0]
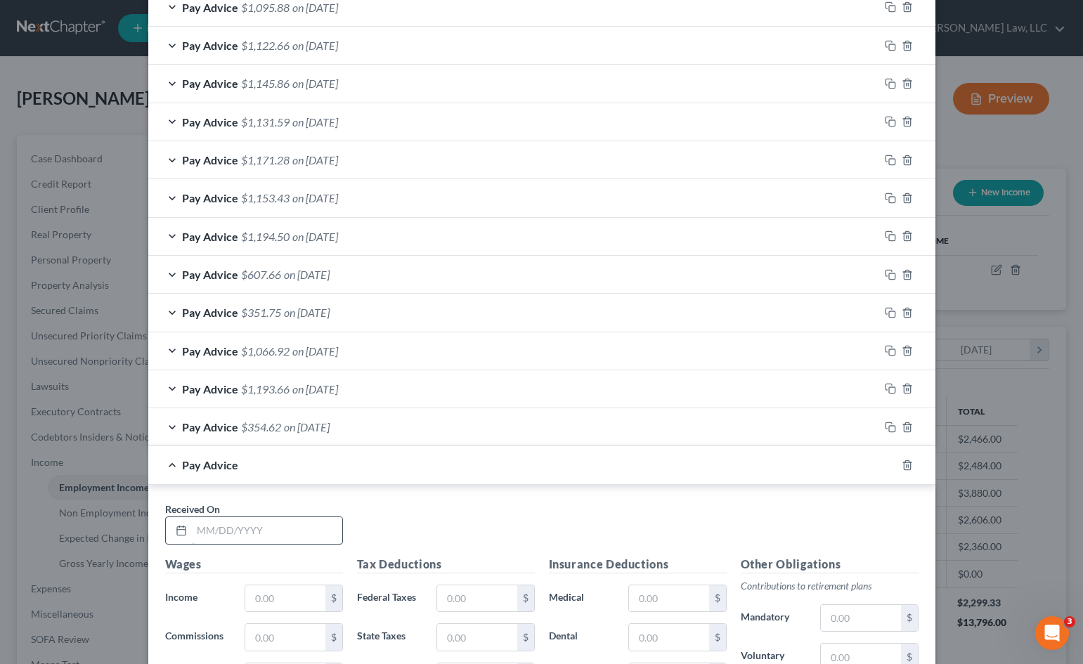
click at [236, 543] on input "text" at bounding box center [267, 530] width 150 height 27
type input "[DATE]"
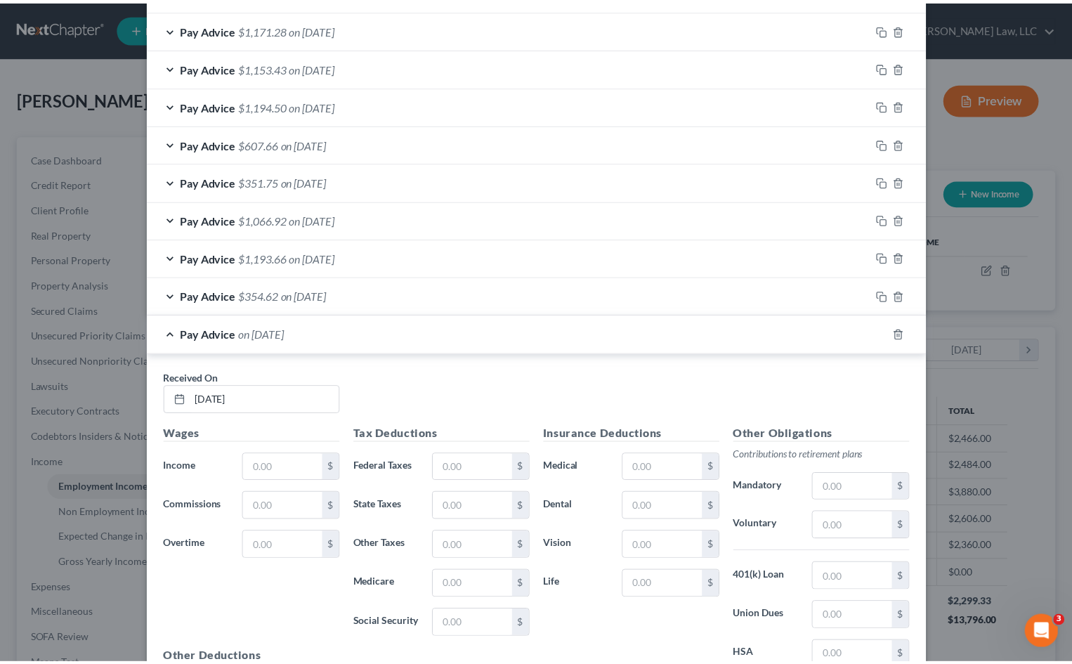
scroll to position [845, 0]
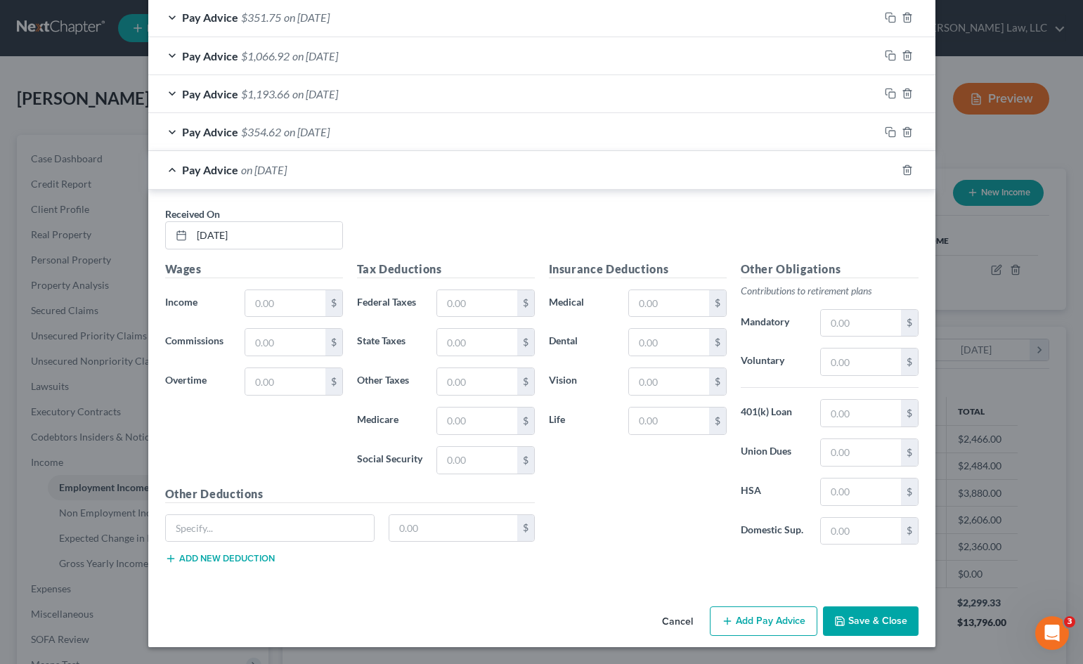
click at [667, 615] on button "Cancel" at bounding box center [677, 622] width 53 height 28
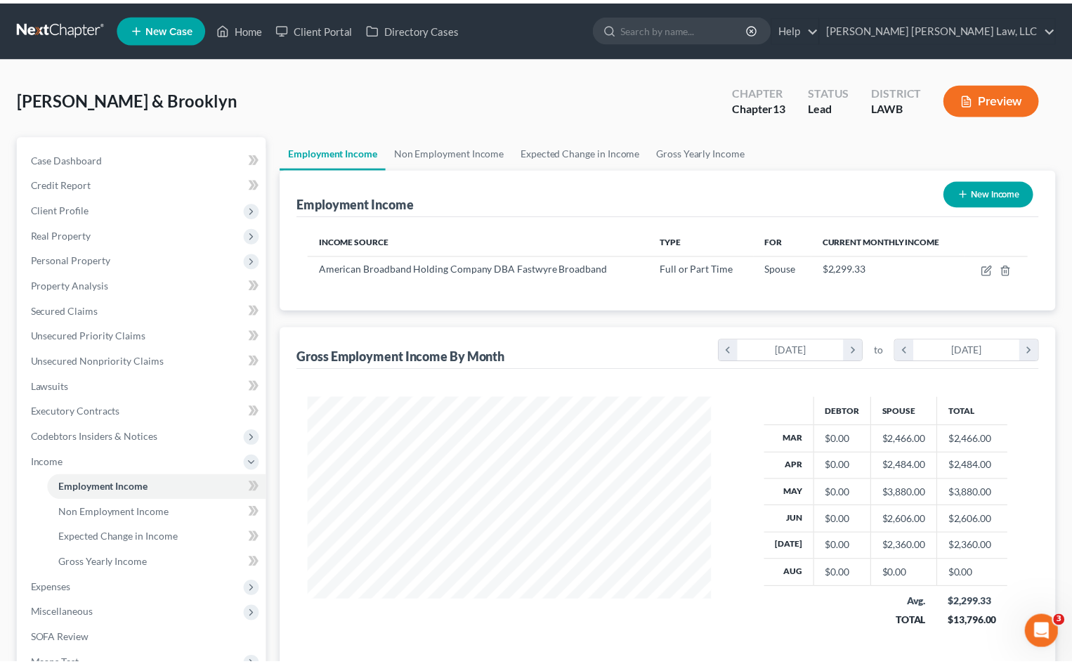
scroll to position [702485, 702301]
